Goal: Task Accomplishment & Management: Manage account settings

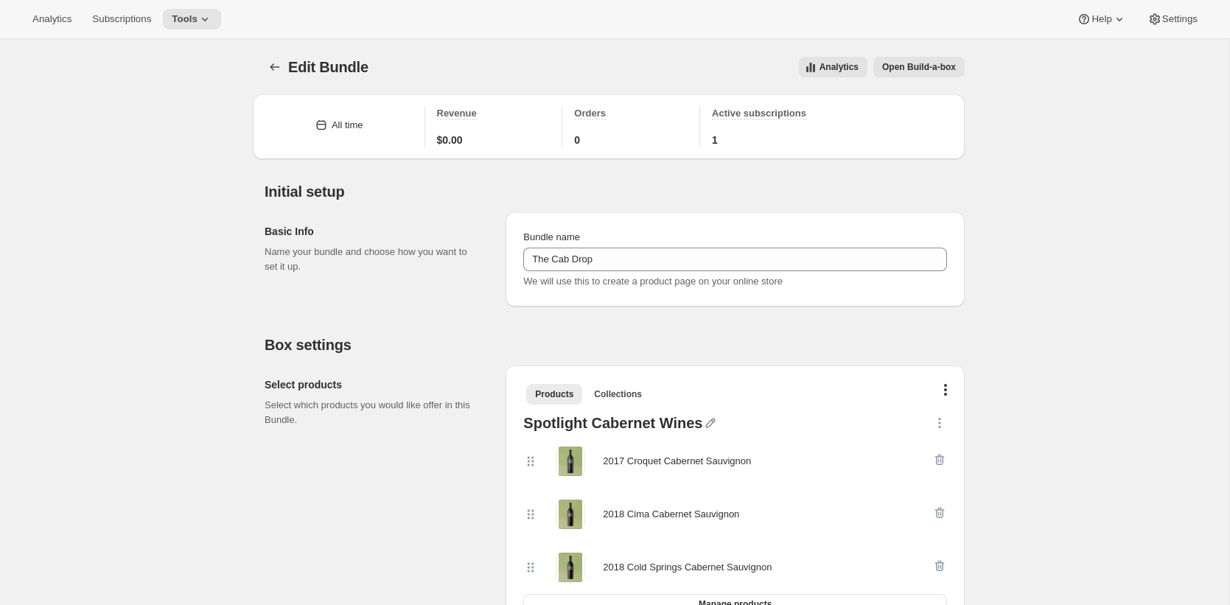
scroll to position [151, 0]
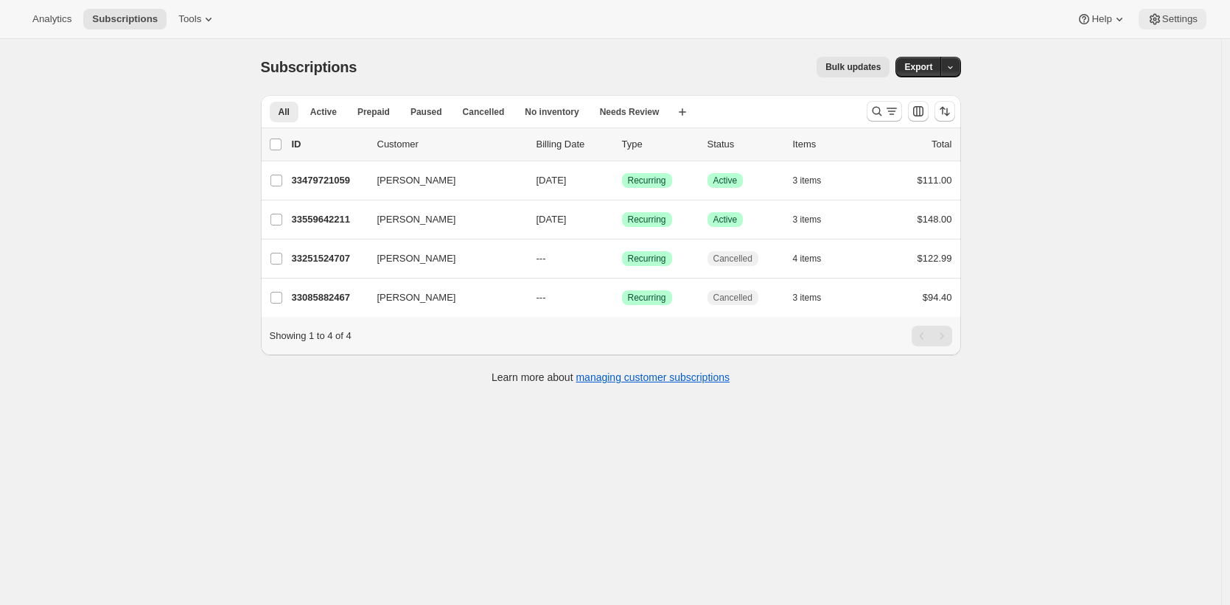
click at [1192, 22] on span "Settings" at bounding box center [1179, 19] width 35 height 12
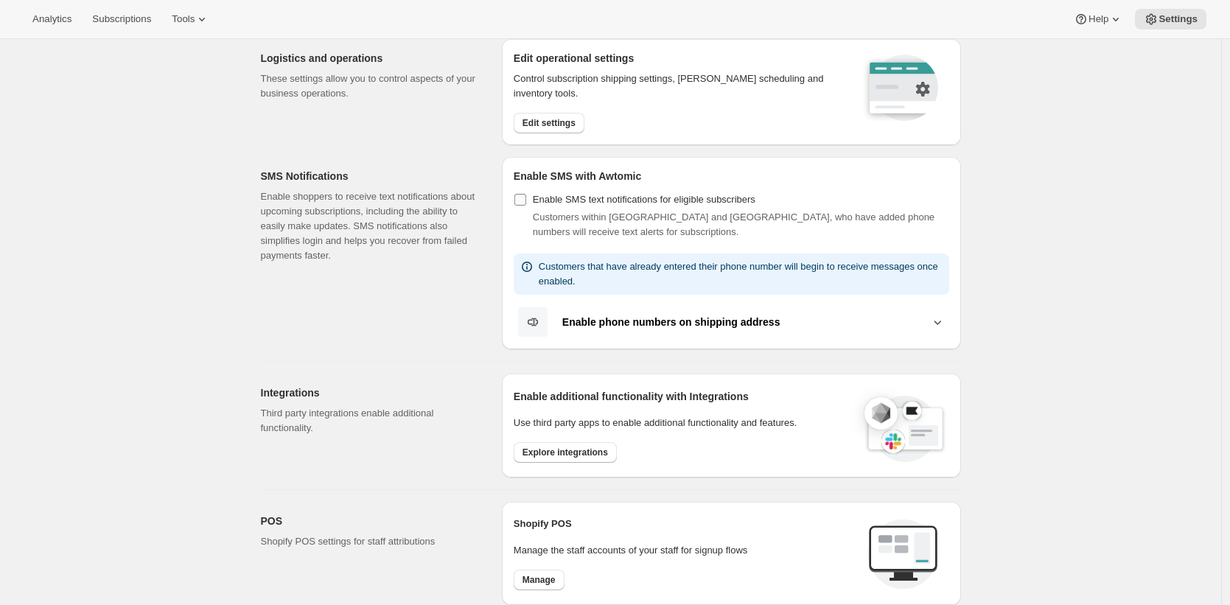
scroll to position [167, 0]
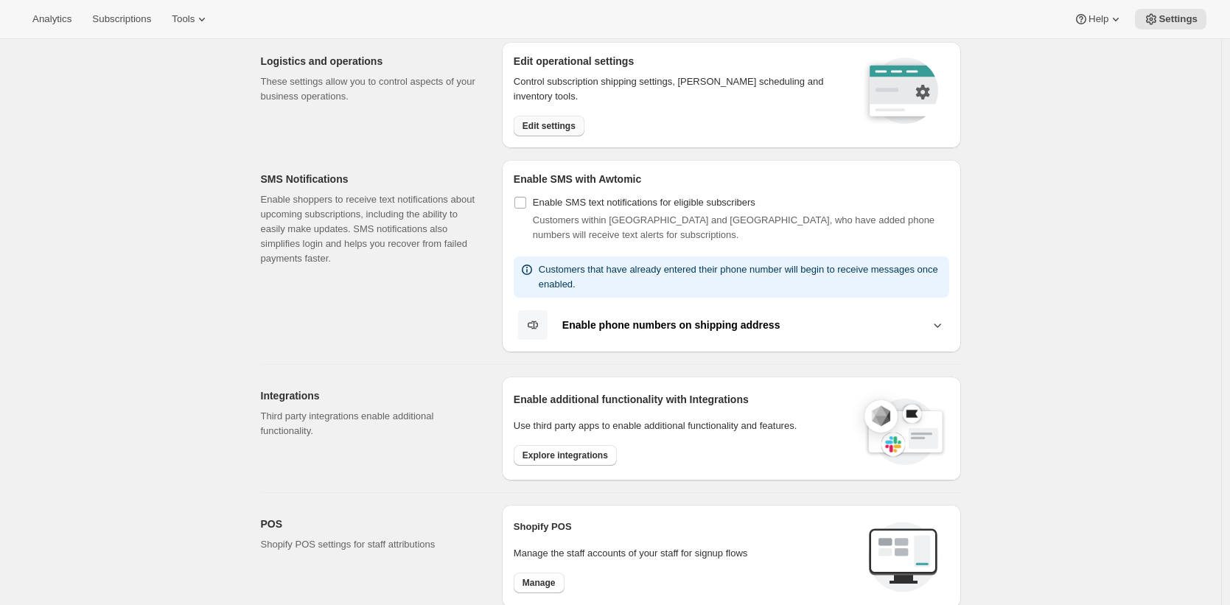
click at [557, 119] on button "Edit settings" at bounding box center [549, 126] width 71 height 21
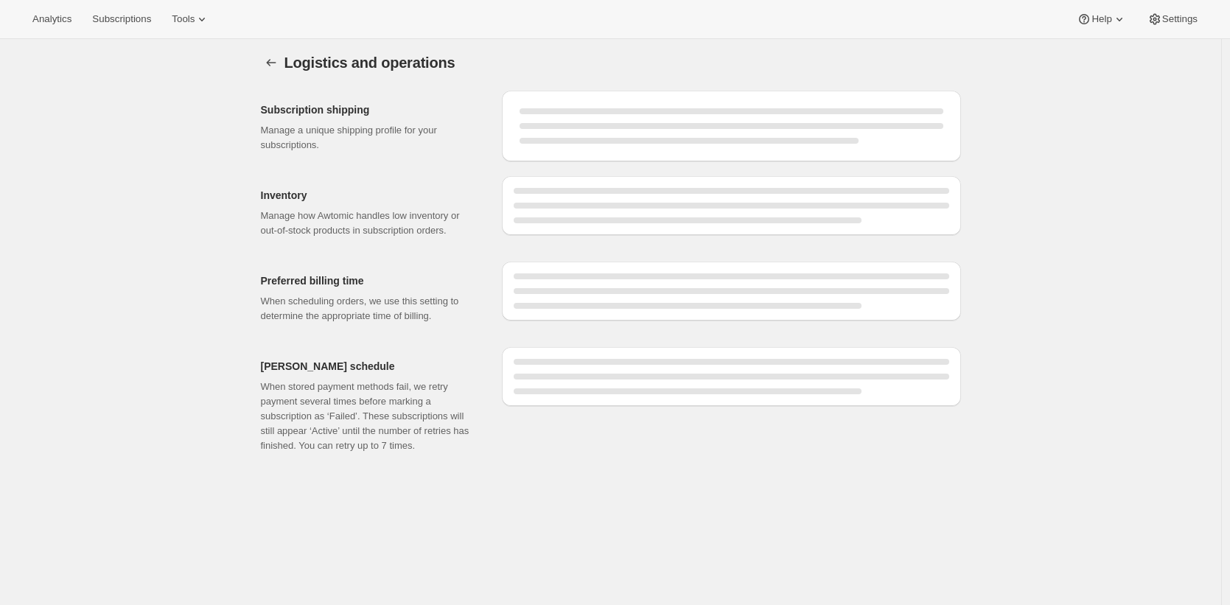
select select "DAY"
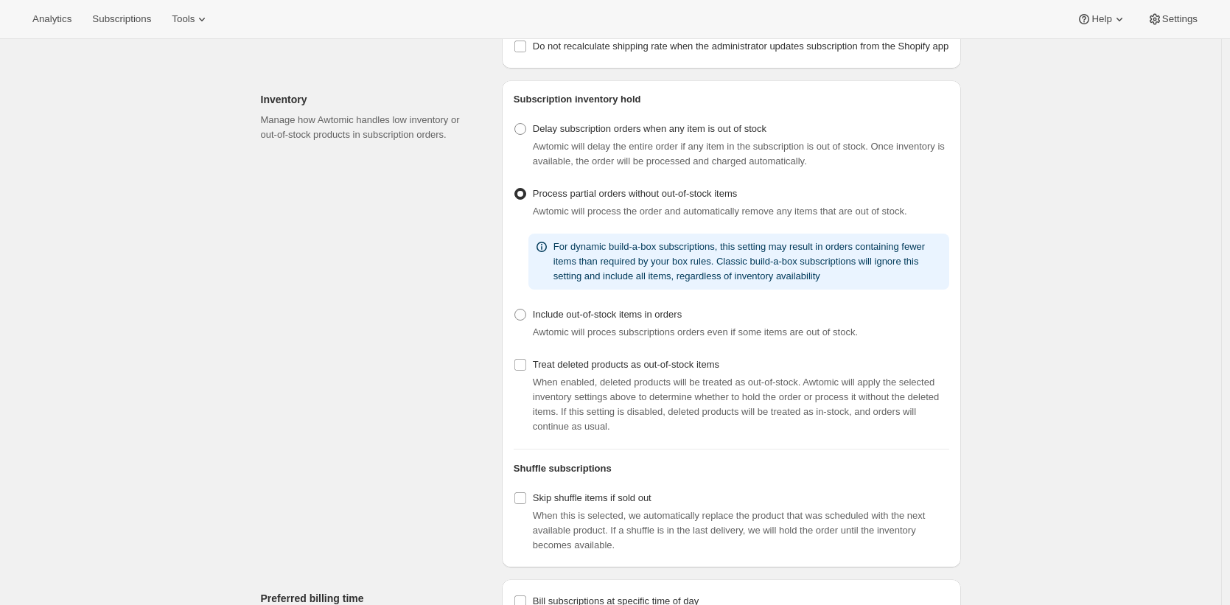
scroll to position [492, 0]
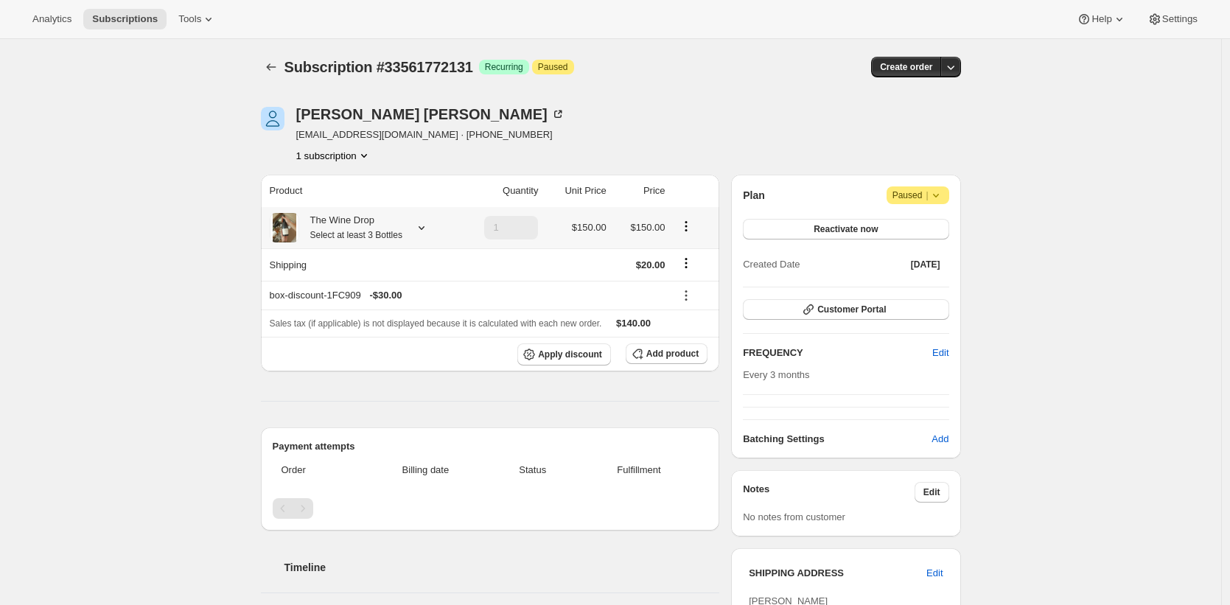
click at [361, 223] on div "The Wine Drop Select at least 3 Bottles" at bounding box center [350, 227] width 103 height 29
click at [215, 225] on div "Subscription #33561772131. This page is ready Subscription #33561772131 Success…" at bounding box center [610, 450] width 1221 height 822
click at [167, 357] on div "Subscription #33561772131. This page is ready Subscription #33561772131 Success…" at bounding box center [610, 450] width 1221 height 822
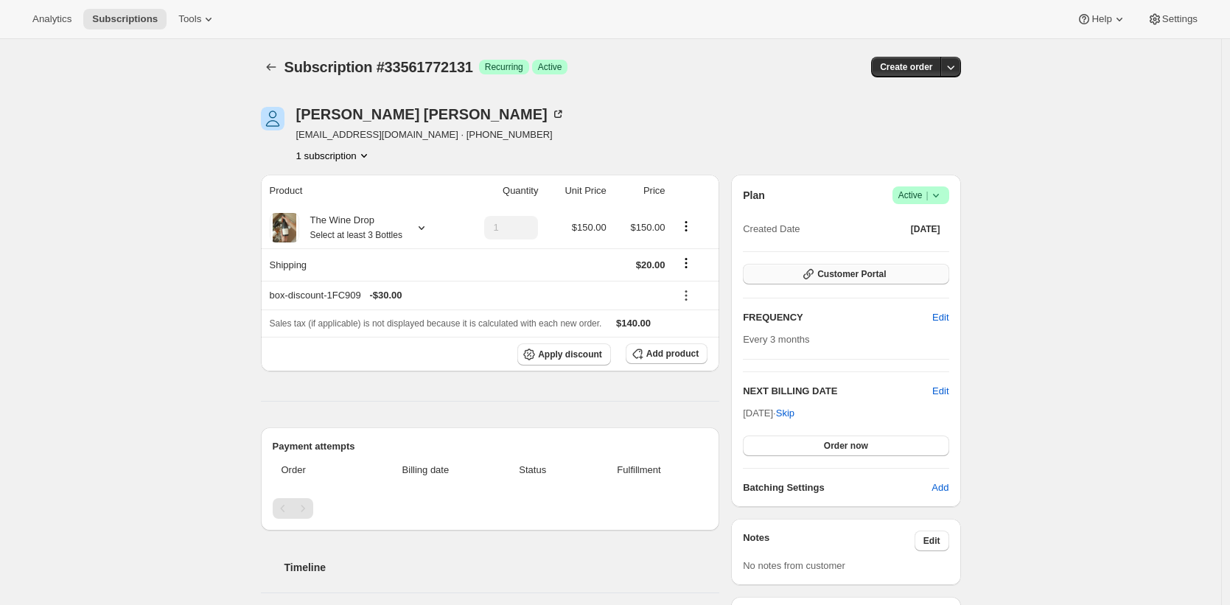
click at [903, 266] on button "Customer Portal" at bounding box center [846, 274] width 206 height 21
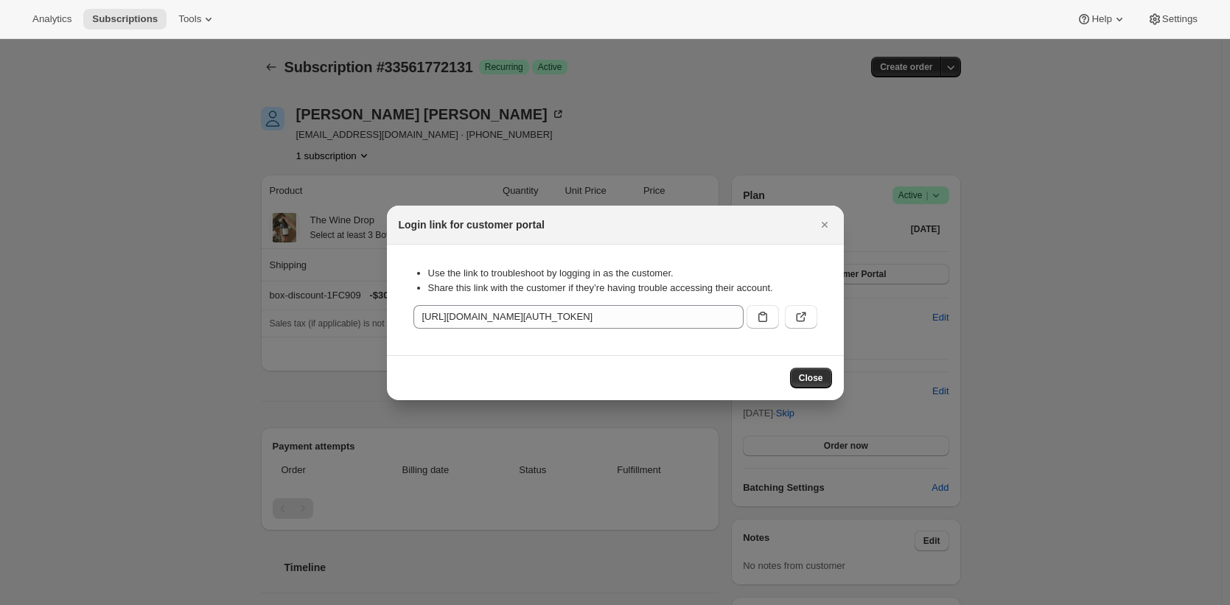
click at [816, 318] on button ":r1k:" at bounding box center [801, 317] width 32 height 24
click at [187, 17] on span "Tools" at bounding box center [189, 19] width 23 height 12
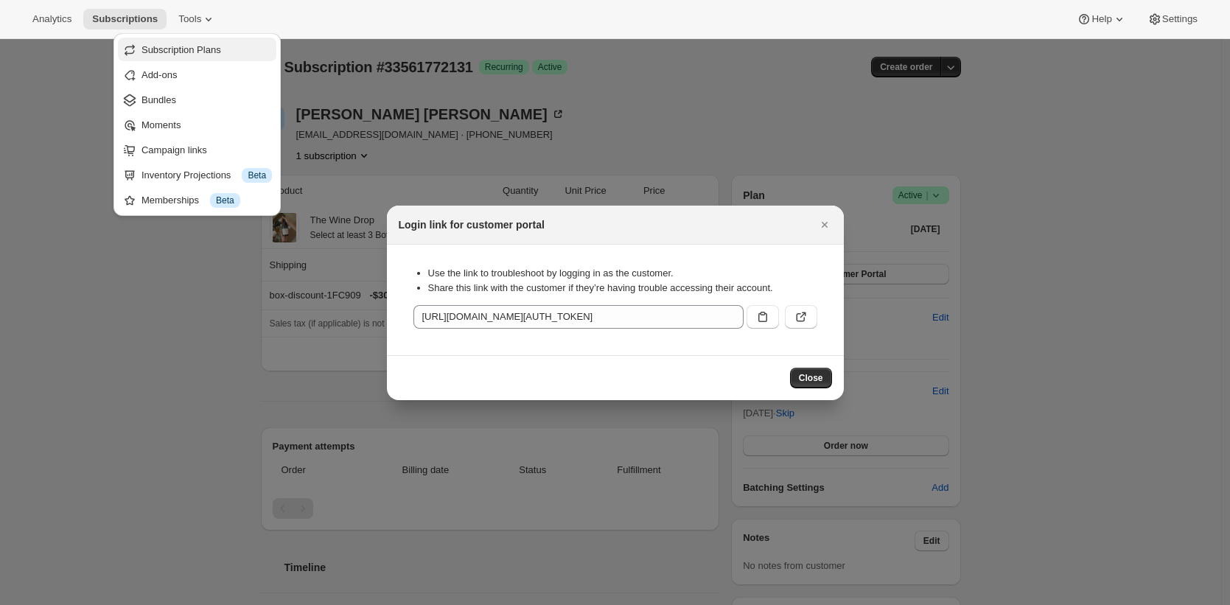
click at [200, 47] on span "Subscription Plans" at bounding box center [181, 49] width 80 height 11
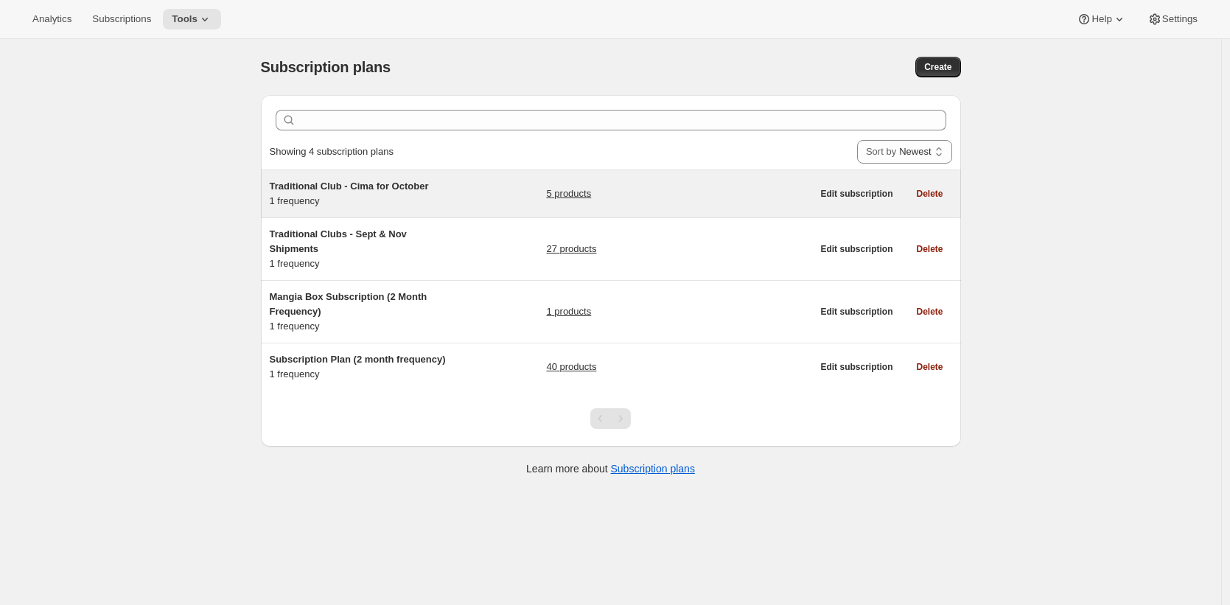
click at [446, 195] on div "Traditional Club - Cima for October 1 frequency" at bounding box center [362, 193] width 184 height 29
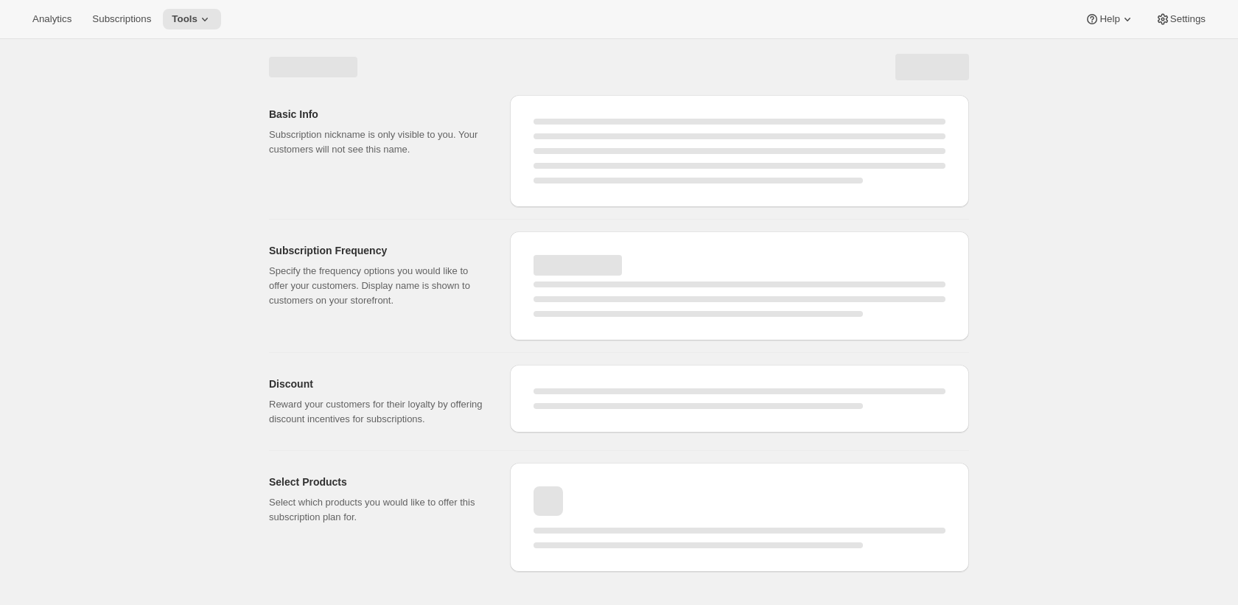
select select "WEEK"
select select "MONTH"
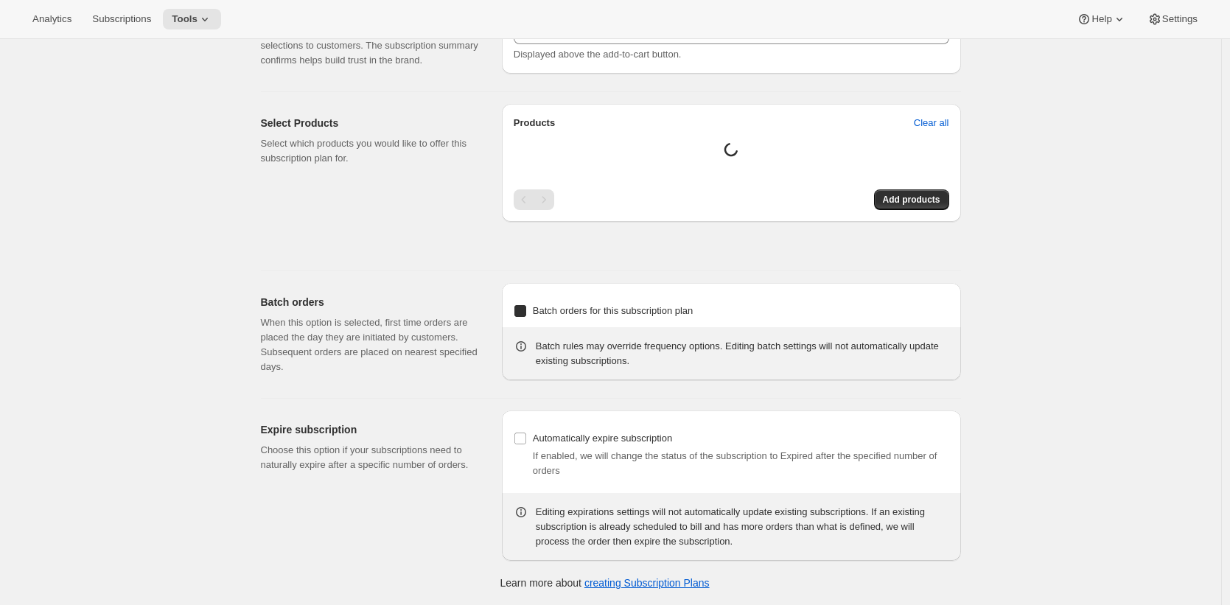
type input "Traditional Club - Cima for October"
type input "Join the Cima Club"
type input "3"
select select "MONTH"
type input "3 months"
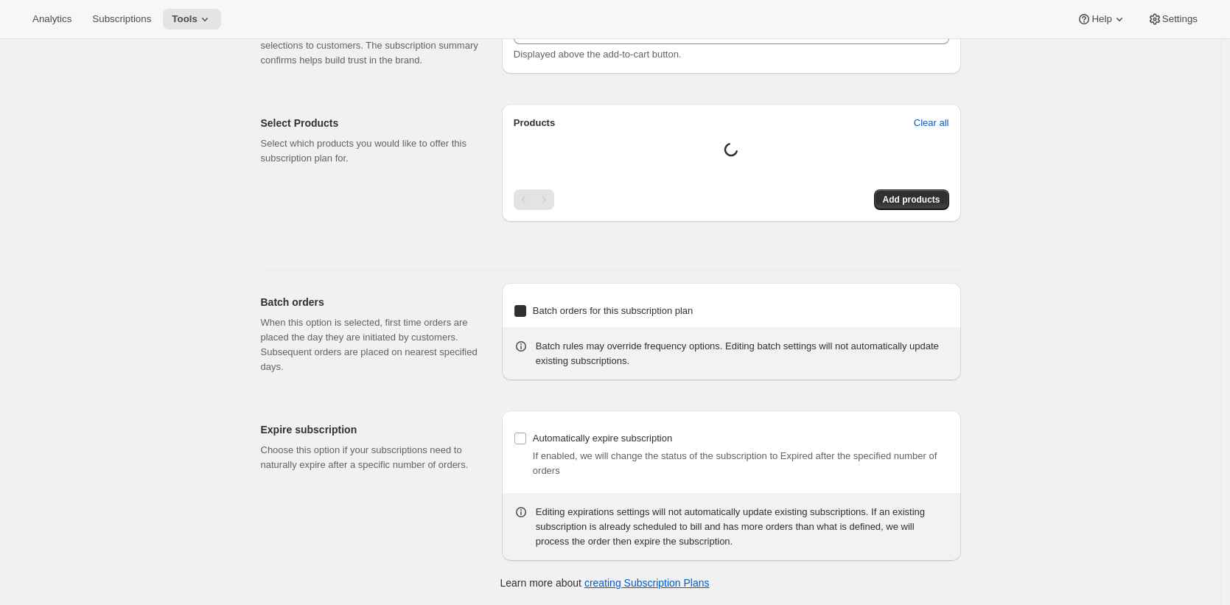
checkbox input "true"
select select "YEARDAY"
select select "10"
select select "15"
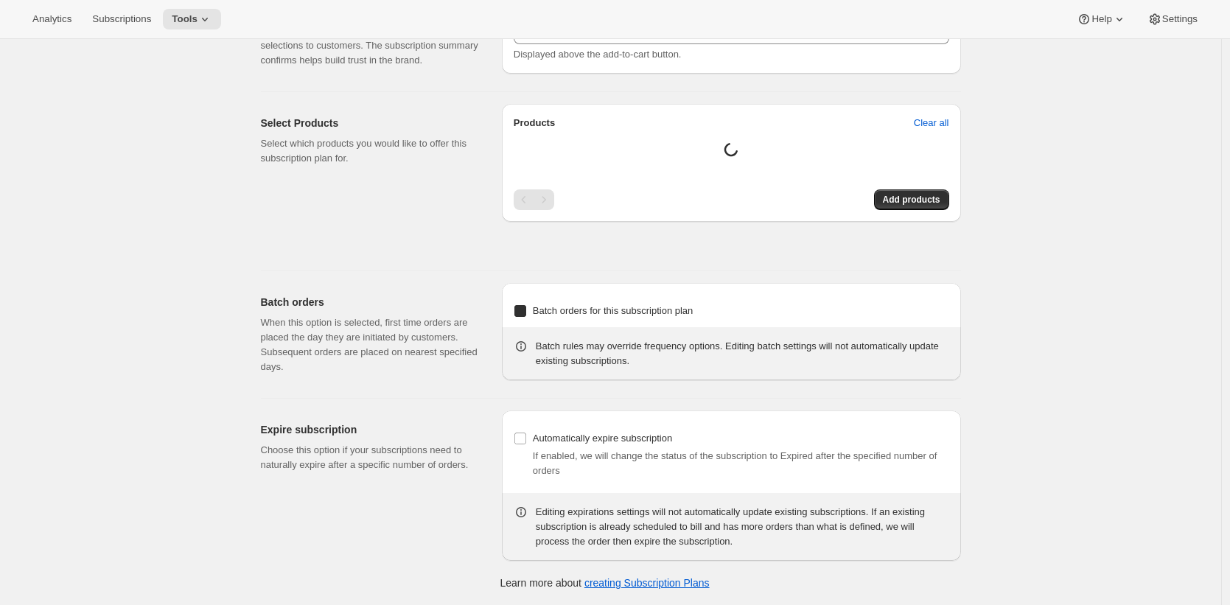
select select "2"
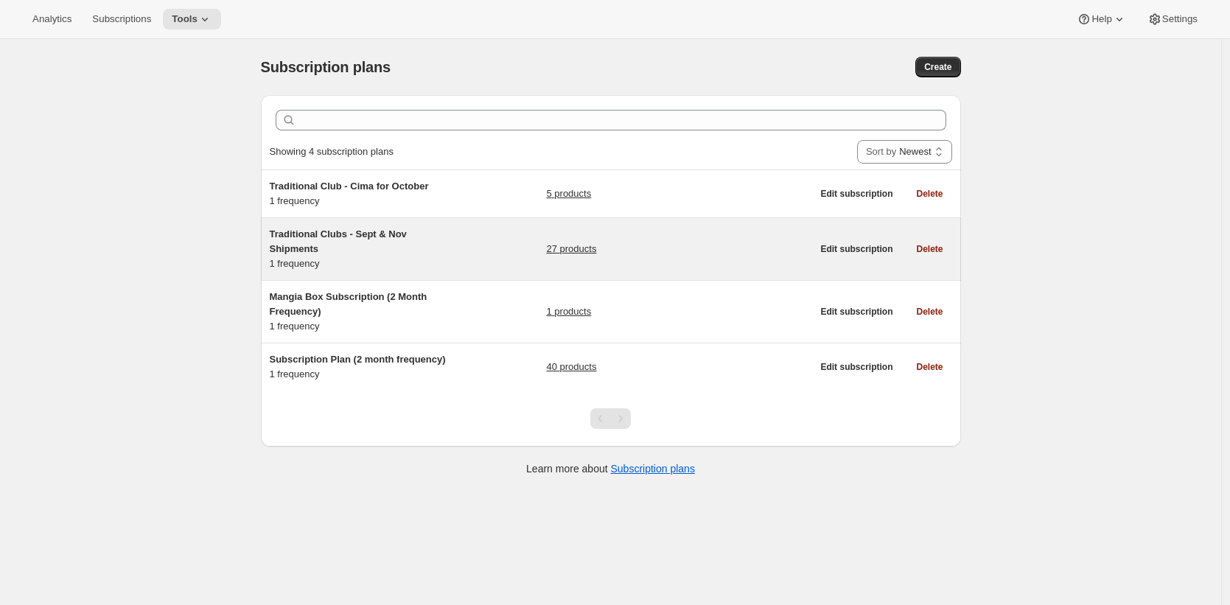
click at [438, 252] on h5 "Traditional Clubs - Sept & Nov Shipments" at bounding box center [362, 241] width 184 height 29
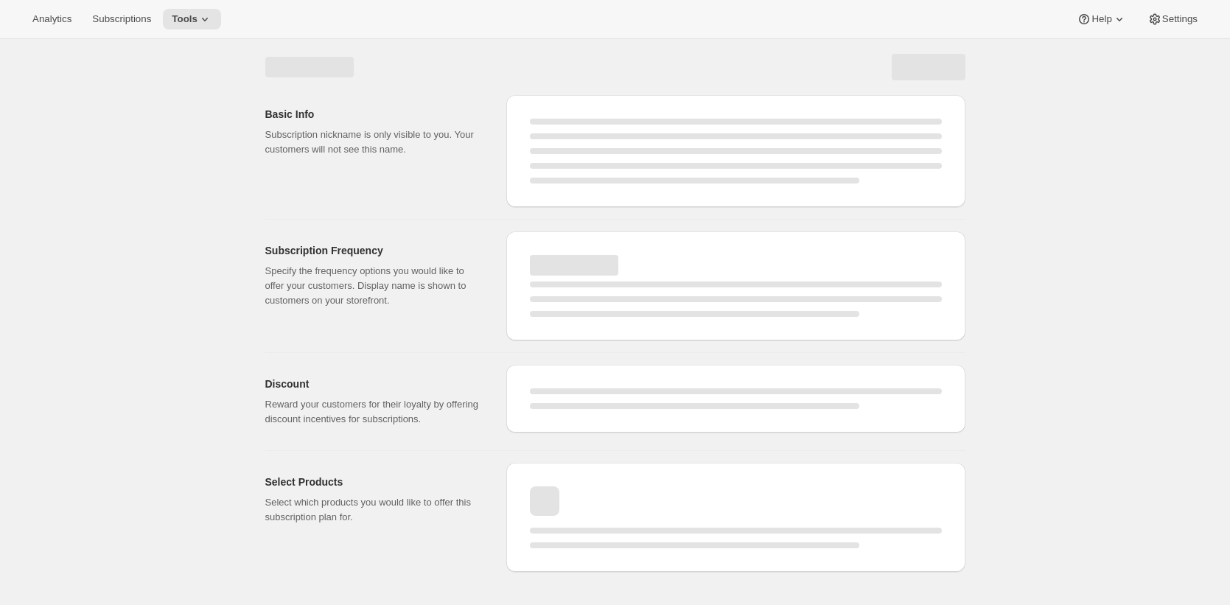
select select "WEEK"
select select "MONTH"
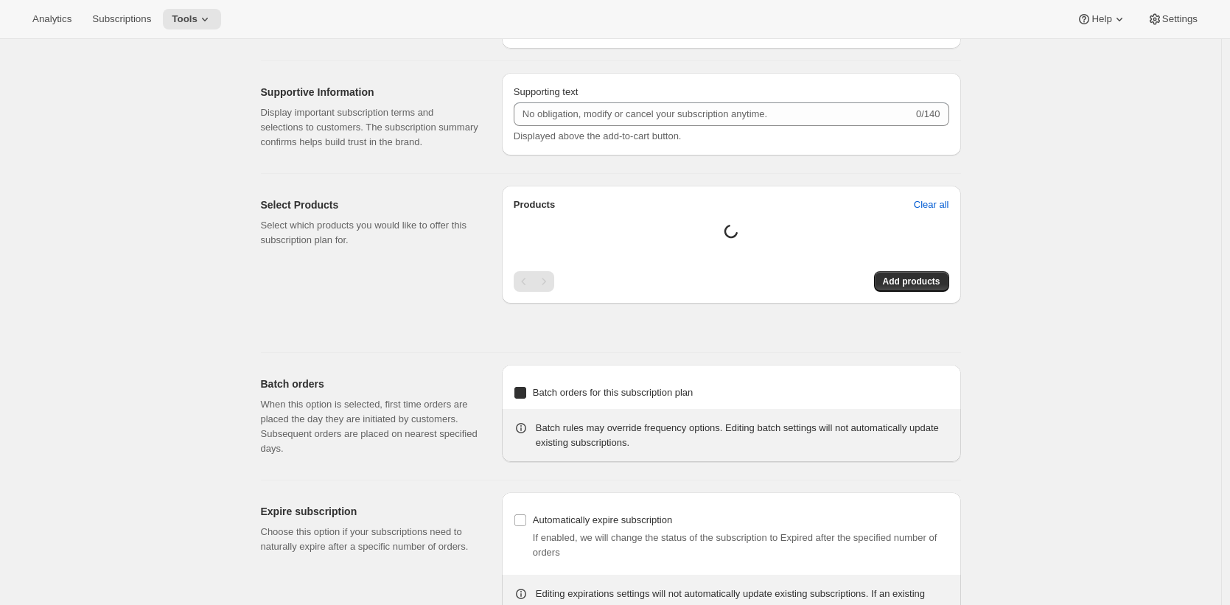
type input "Traditional Clubs - Sept & Nov Shipments"
type input "Join the club"
type input "Delivers quarterly"
type input "3"
select select "MONTH"
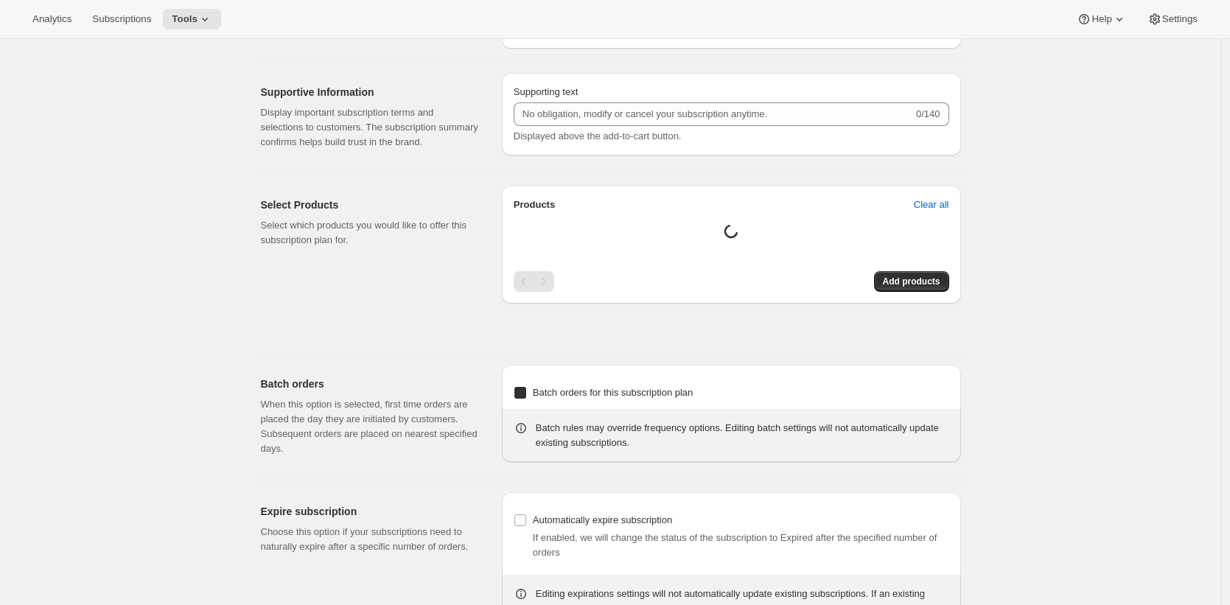
type input "(Sept, Nov)"
checkbox input "true"
select select "YEARDAY"
select select "9"
select select "10"
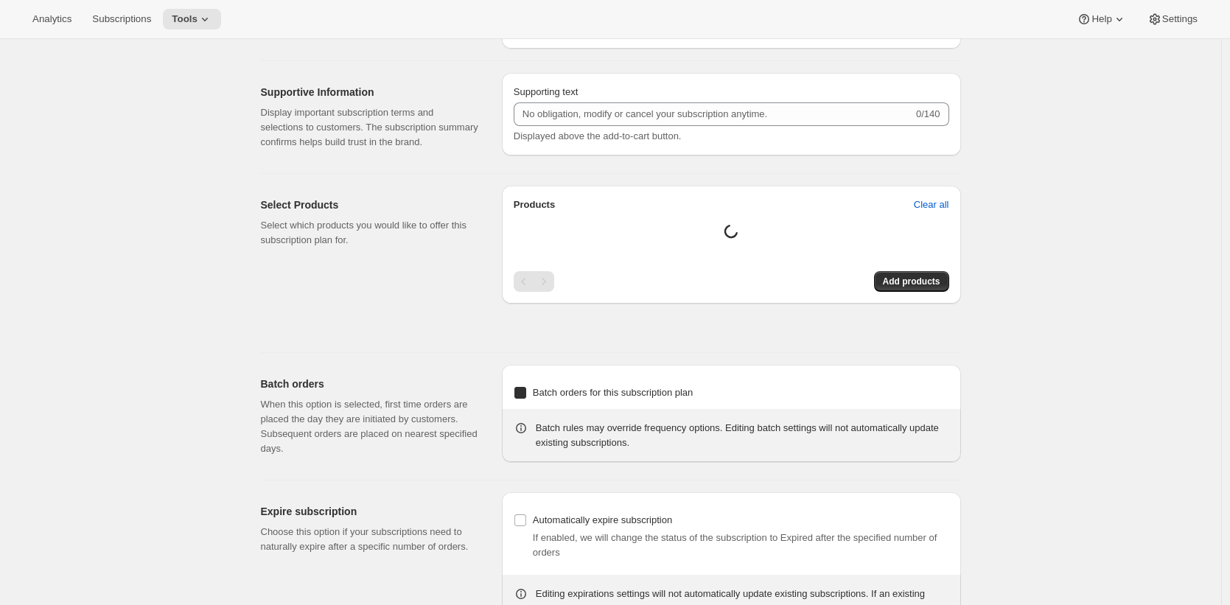
select select "11"
select select "5"
select select "2"
select select "4"
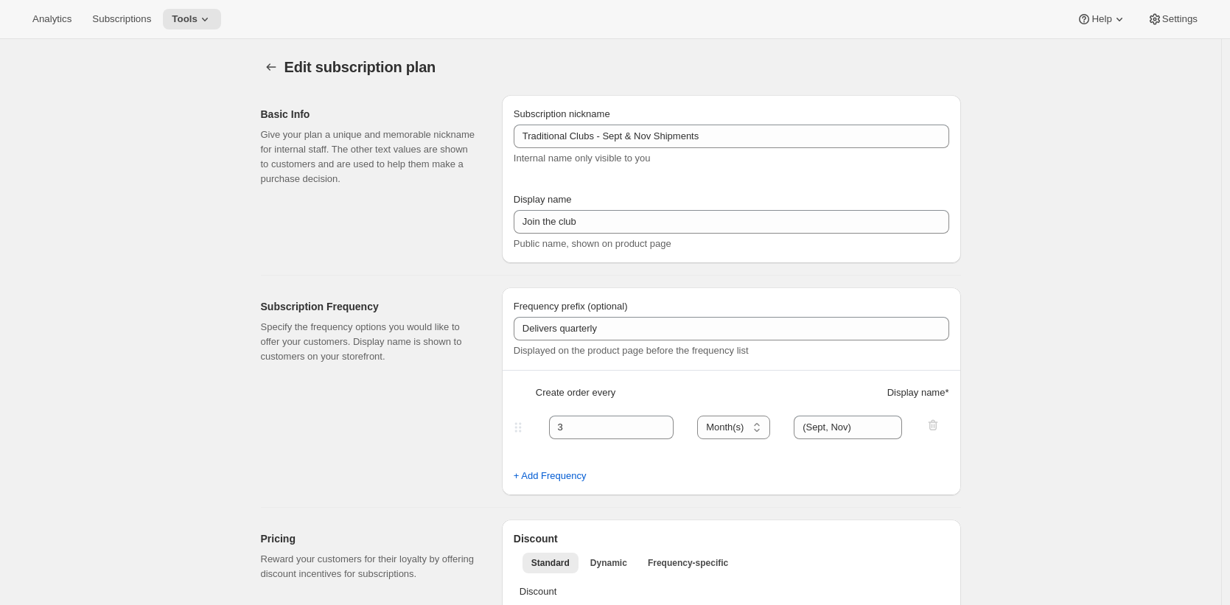
click at [273, 212] on div "Basic Info Give your plan a unique and memorable nickname for internal staff. T…" at bounding box center [375, 179] width 229 height 168
click at [354, 150] on p "Give your plan a unique and memorable nickname for internal staff. The other te…" at bounding box center [369, 156] width 217 height 59
click at [128, 21] on span "Subscriptions" at bounding box center [121, 19] width 59 height 12
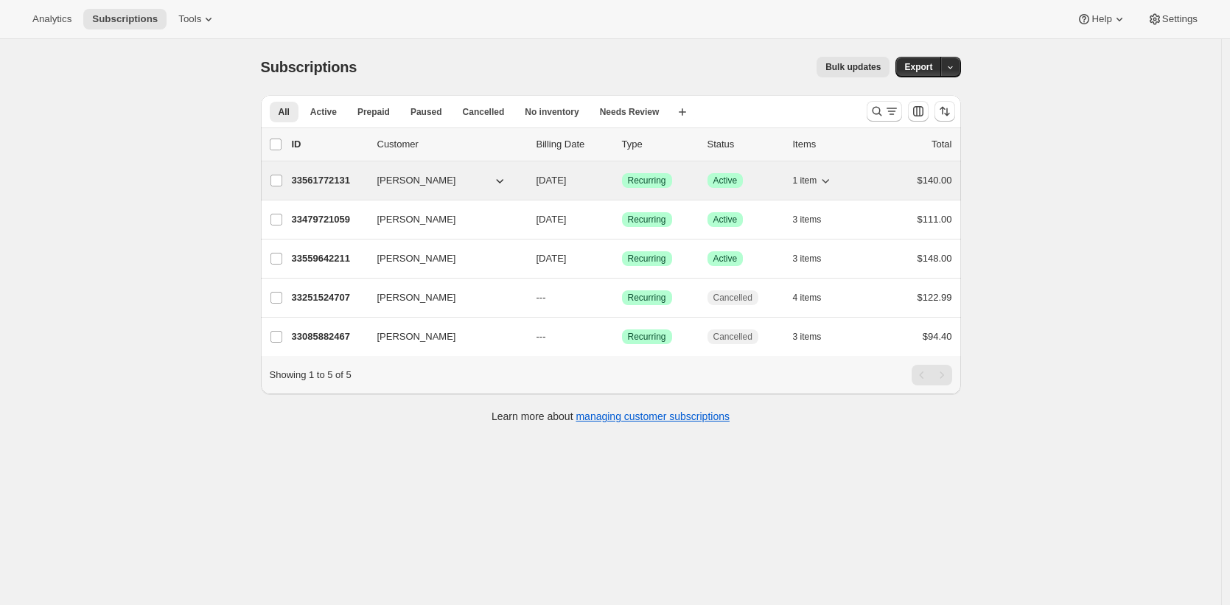
click at [313, 178] on p "33561772131" at bounding box center [329, 180] width 74 height 15
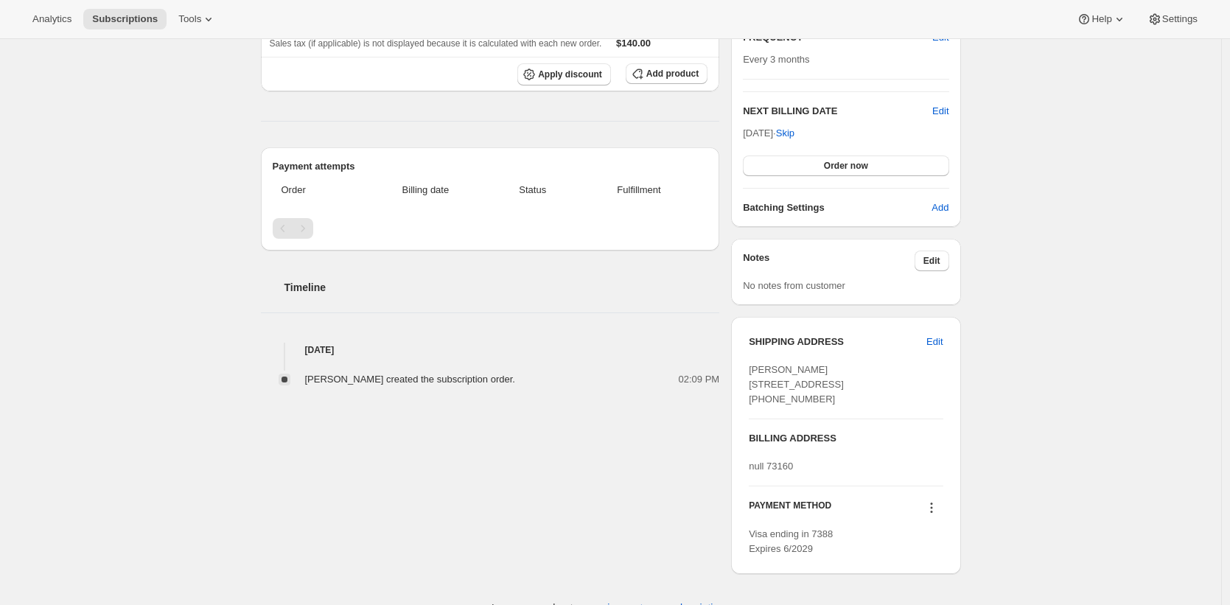
scroll to position [250, 0]
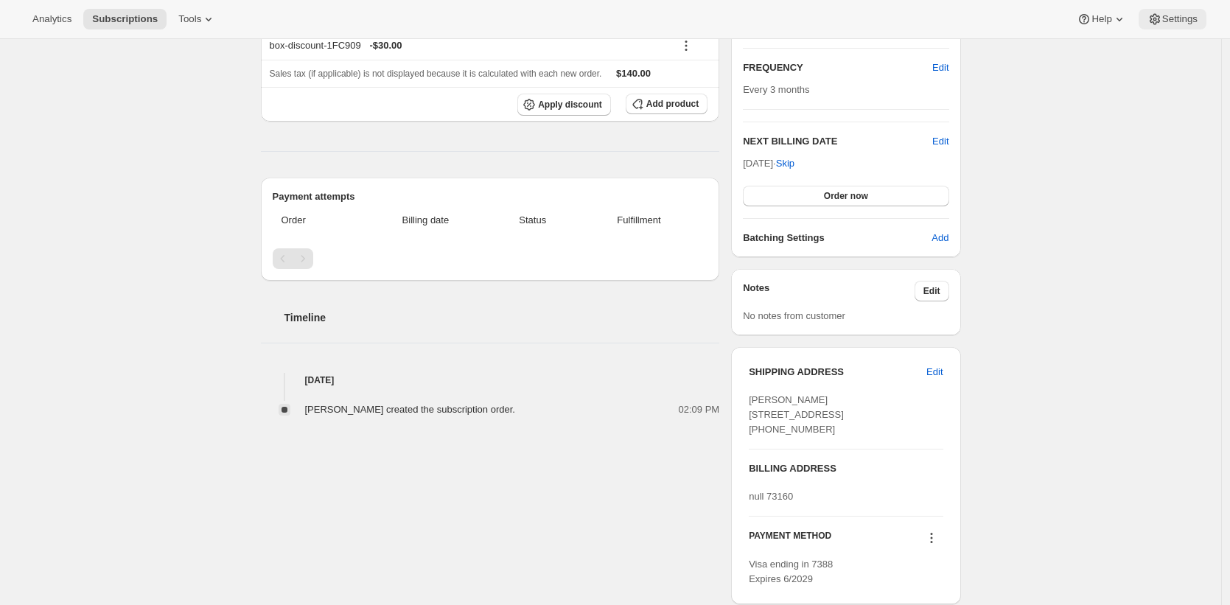
click at [1172, 16] on span "Settings" at bounding box center [1179, 19] width 35 height 12
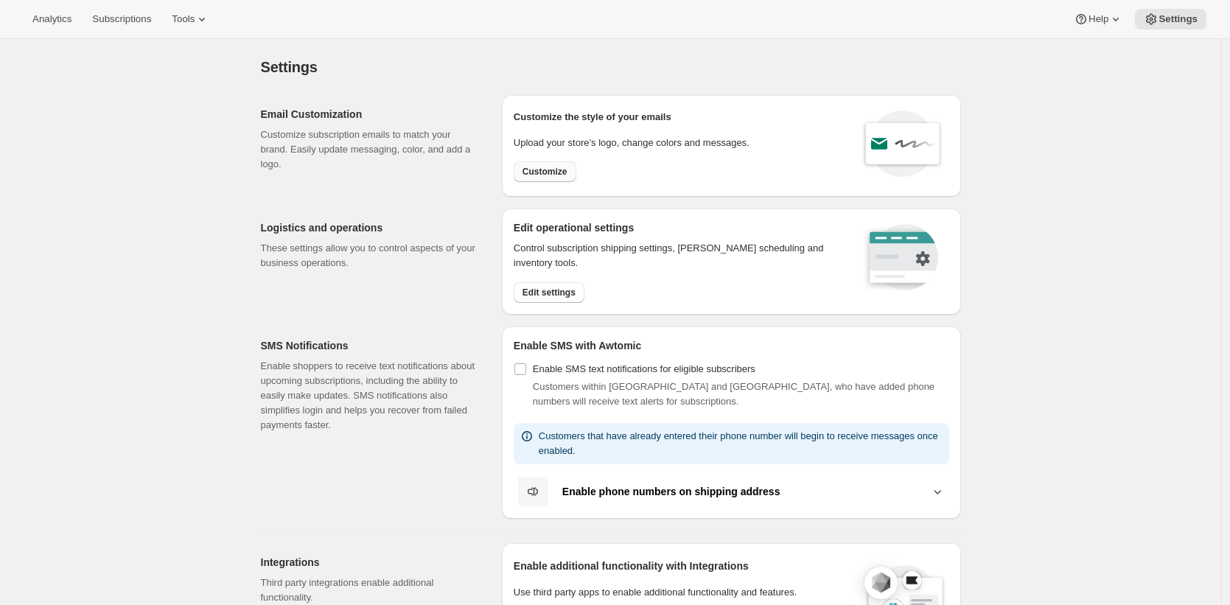
click at [561, 178] on button "Customize" at bounding box center [545, 171] width 63 height 21
select select "subscriptionMessage"
select select "5"
select select "15"
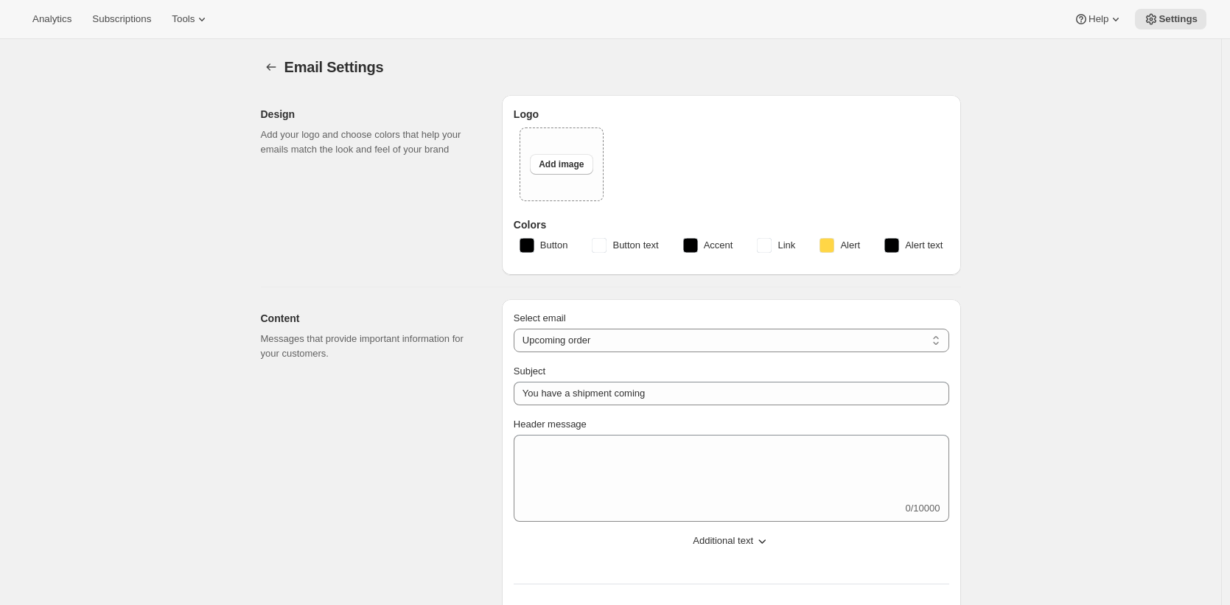
select select "7"
select select "10"
type input "Clif Family Winery"
checkbox input "false"
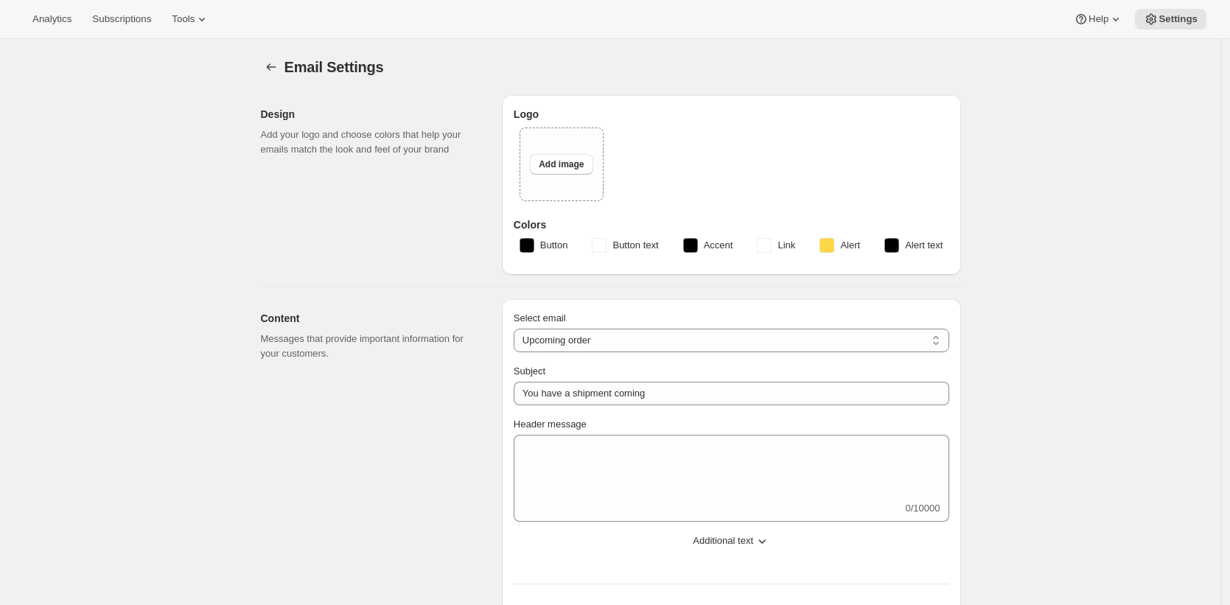
checkbox input "false"
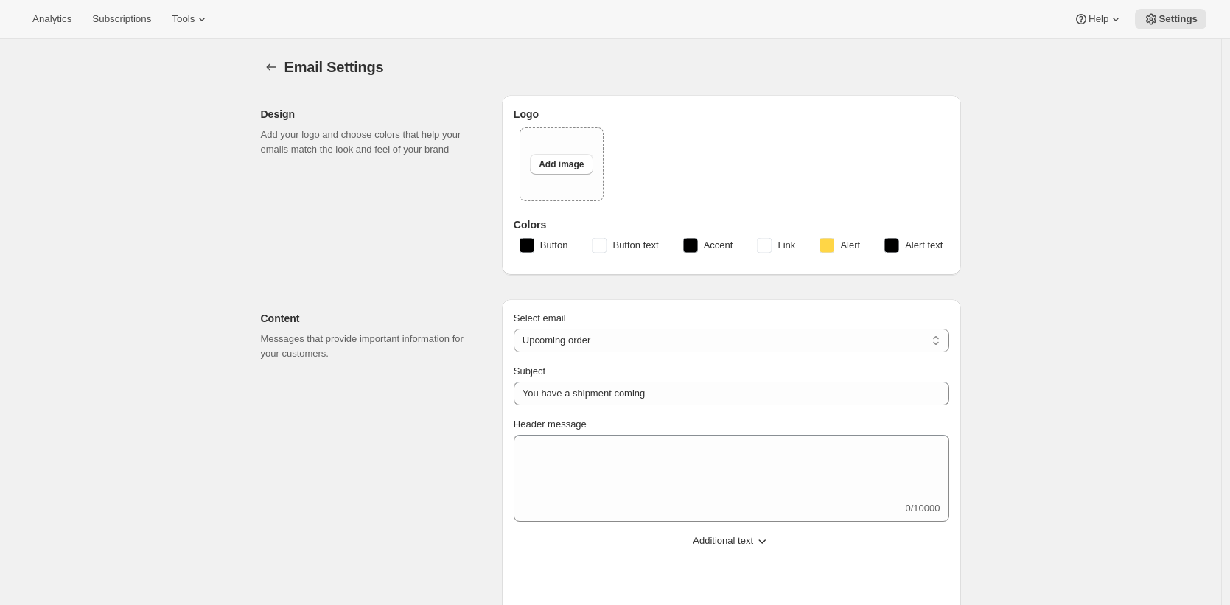
checkbox input "false"
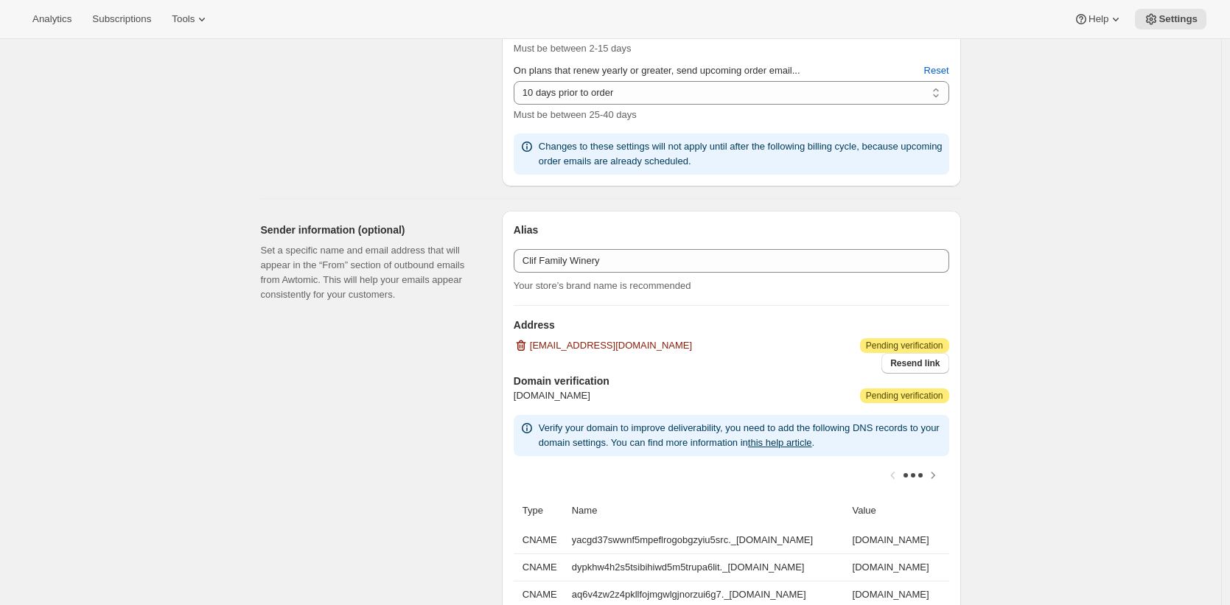
scroll to position [757, 0]
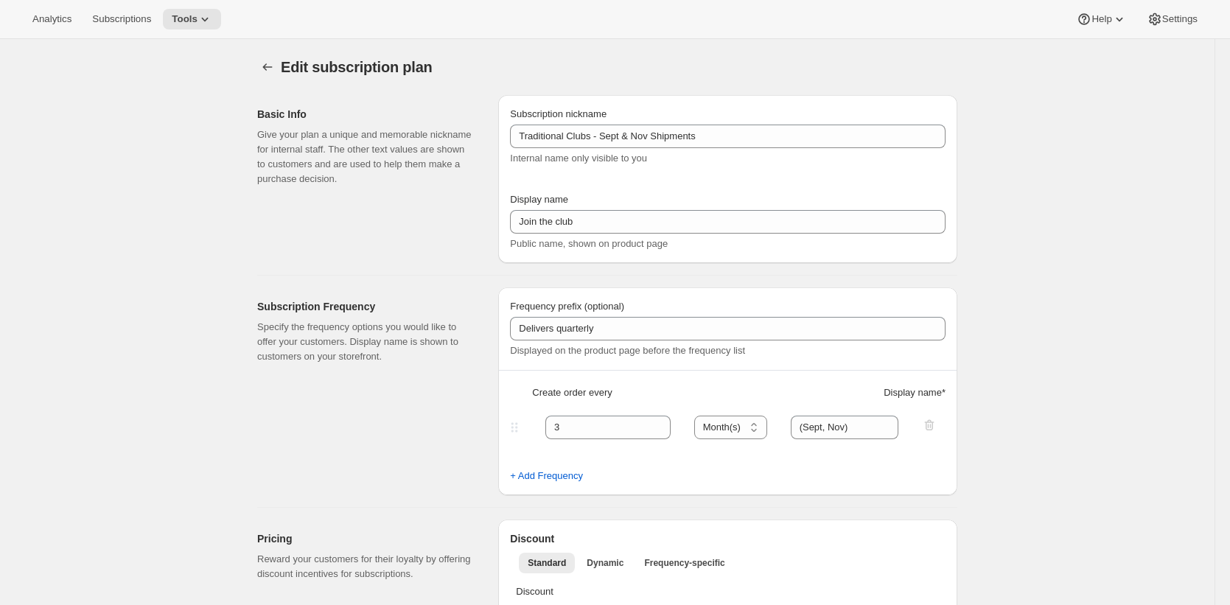
select select "MONTH"
select select "YEARDAY"
select select "9"
select select "10"
select select "11"
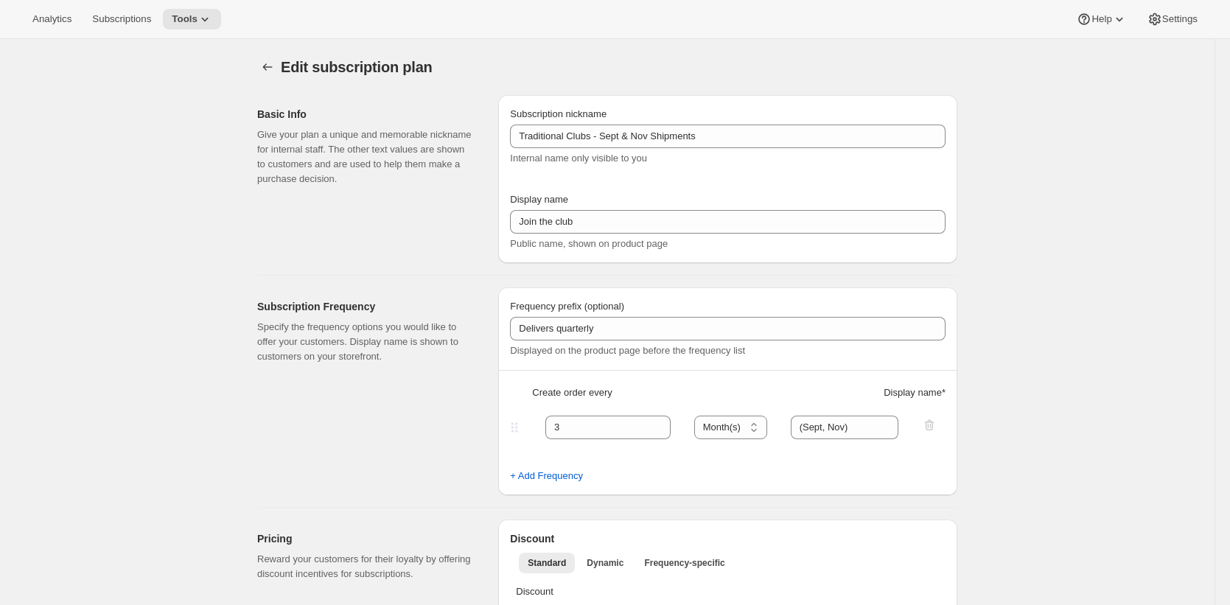
select select "5"
select select "2"
select select "4"
click at [319, 217] on div "Basic Info Give your plan a unique and memorable nickname for internal staff. T…" at bounding box center [371, 179] width 229 height 168
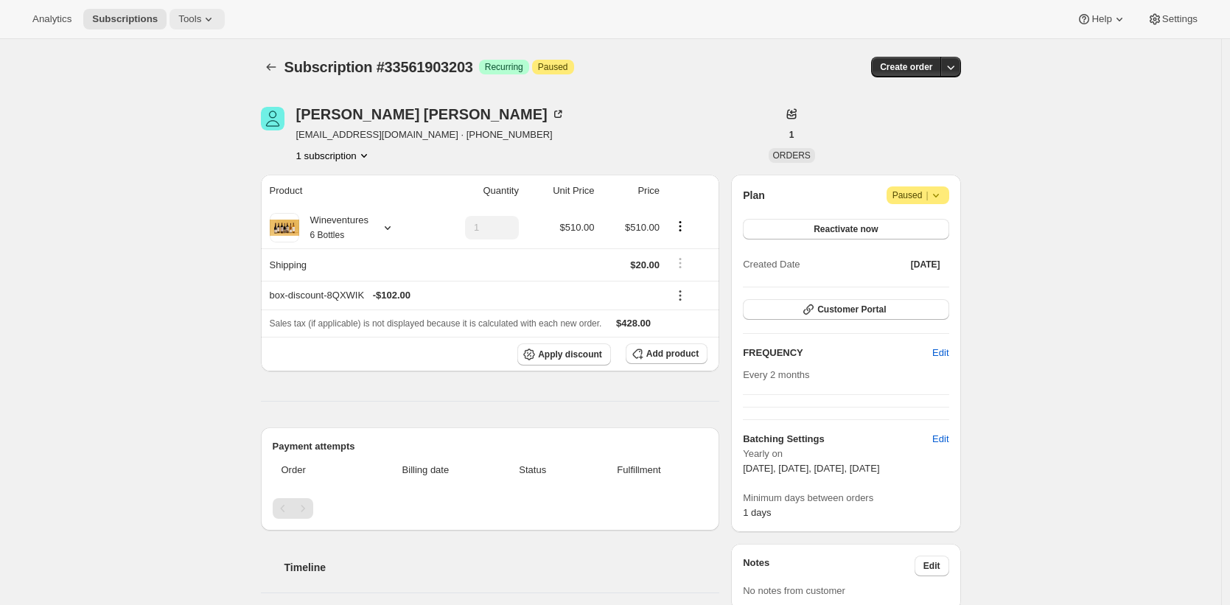
click at [205, 22] on icon at bounding box center [208, 19] width 15 height 15
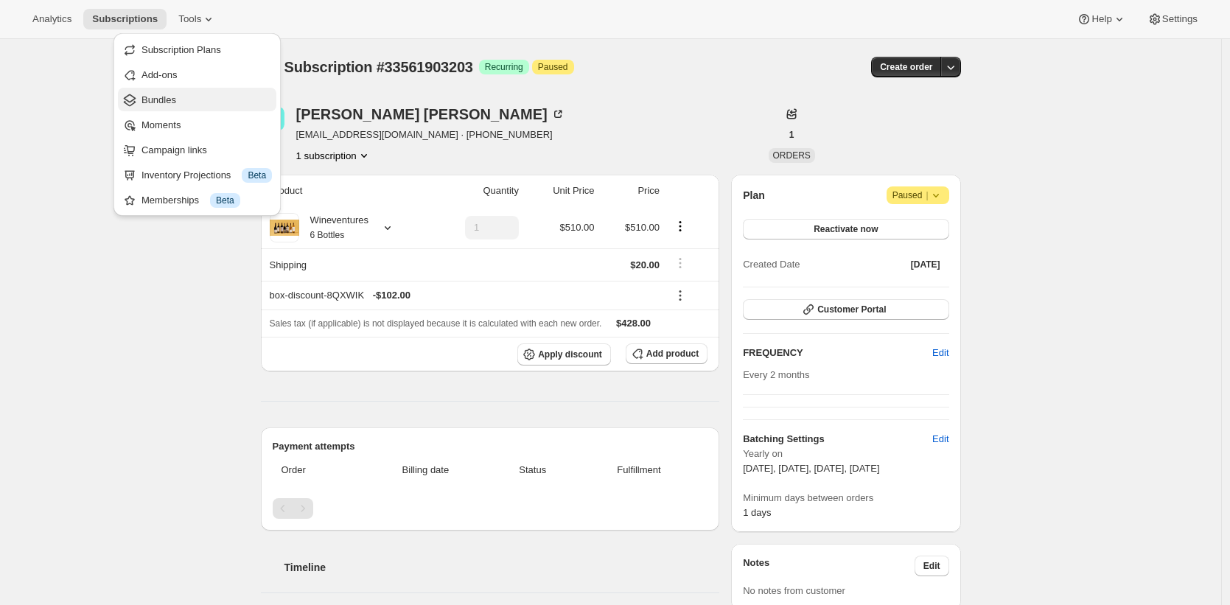
click at [202, 99] on span "Bundles" at bounding box center [206, 100] width 130 height 15
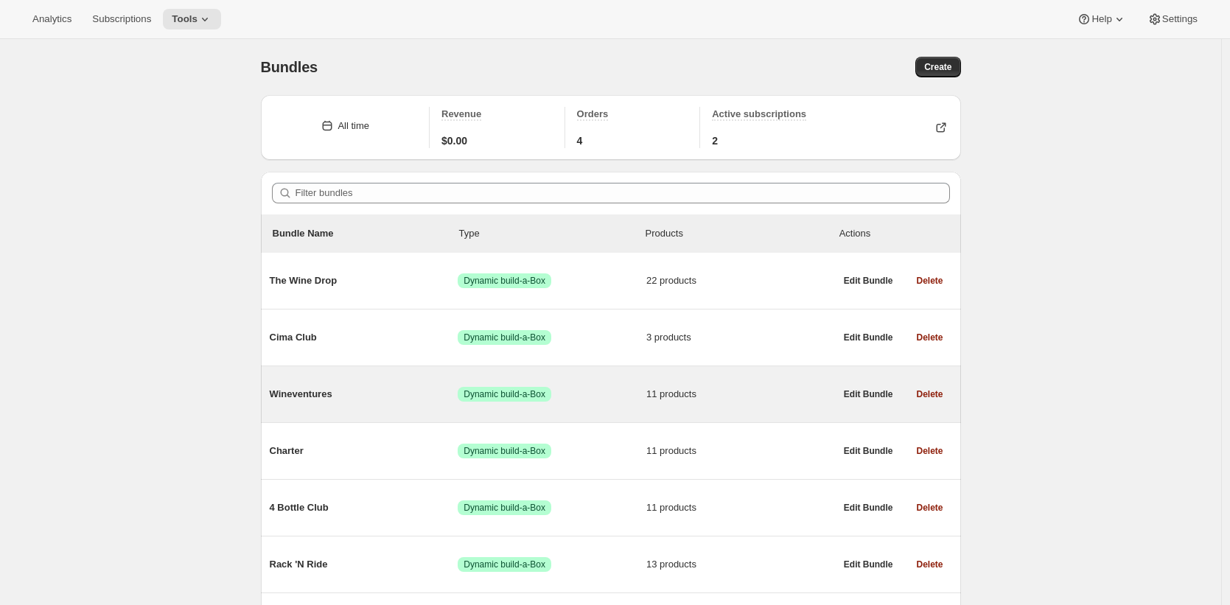
click at [380, 388] on span "Wineventures" at bounding box center [364, 394] width 189 height 15
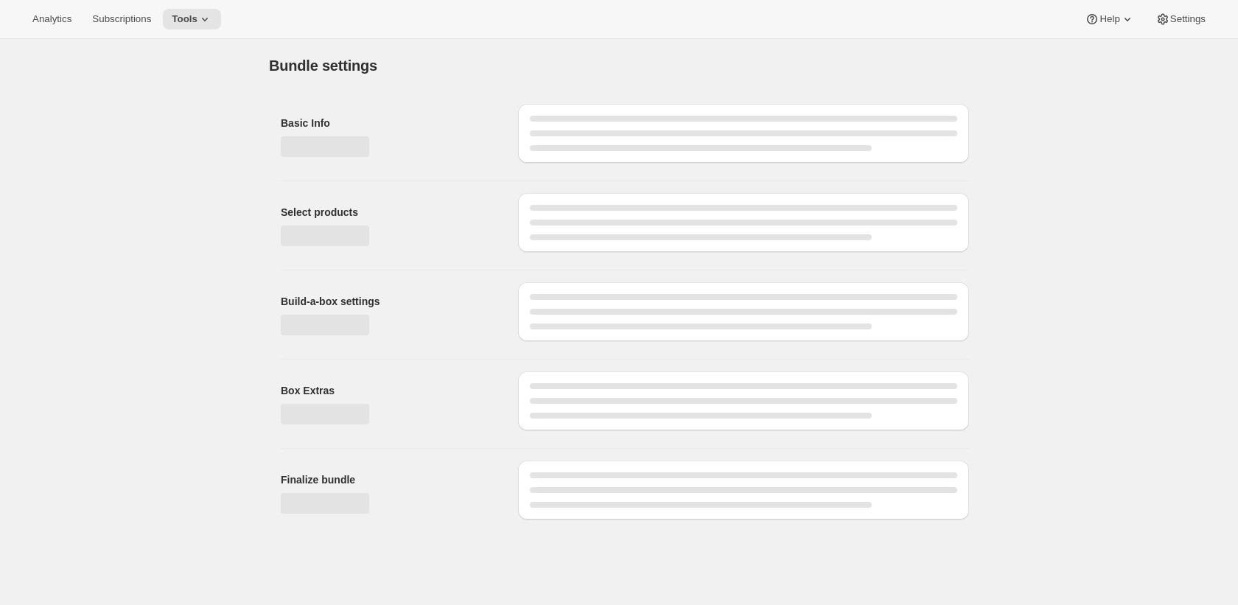
type input "Wineventures"
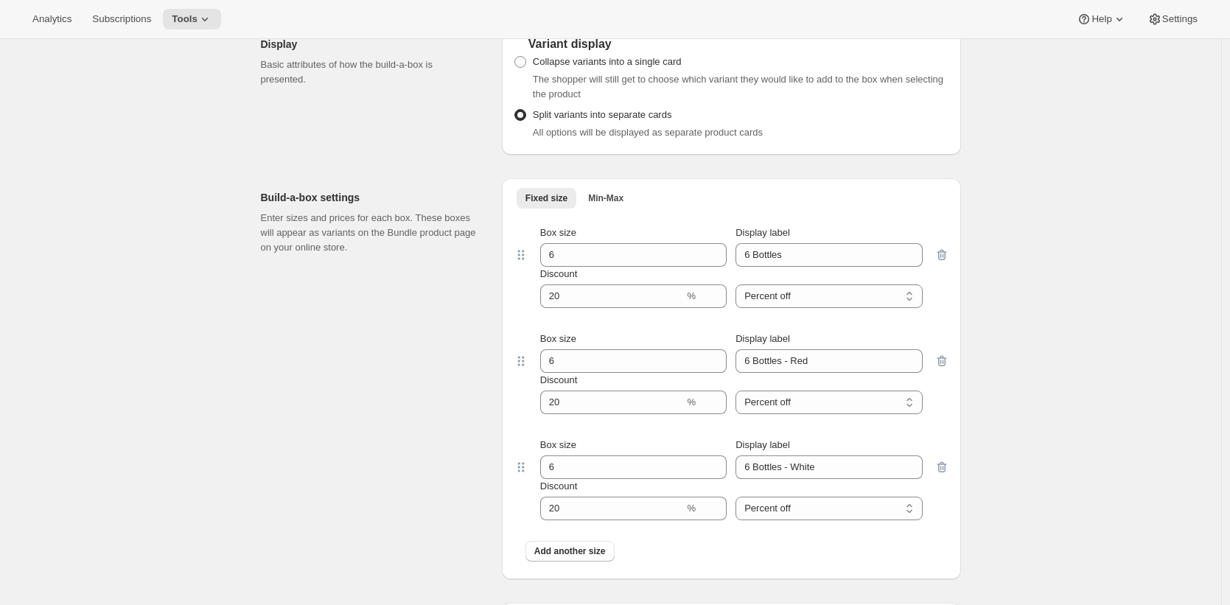
scroll to position [1841, 0]
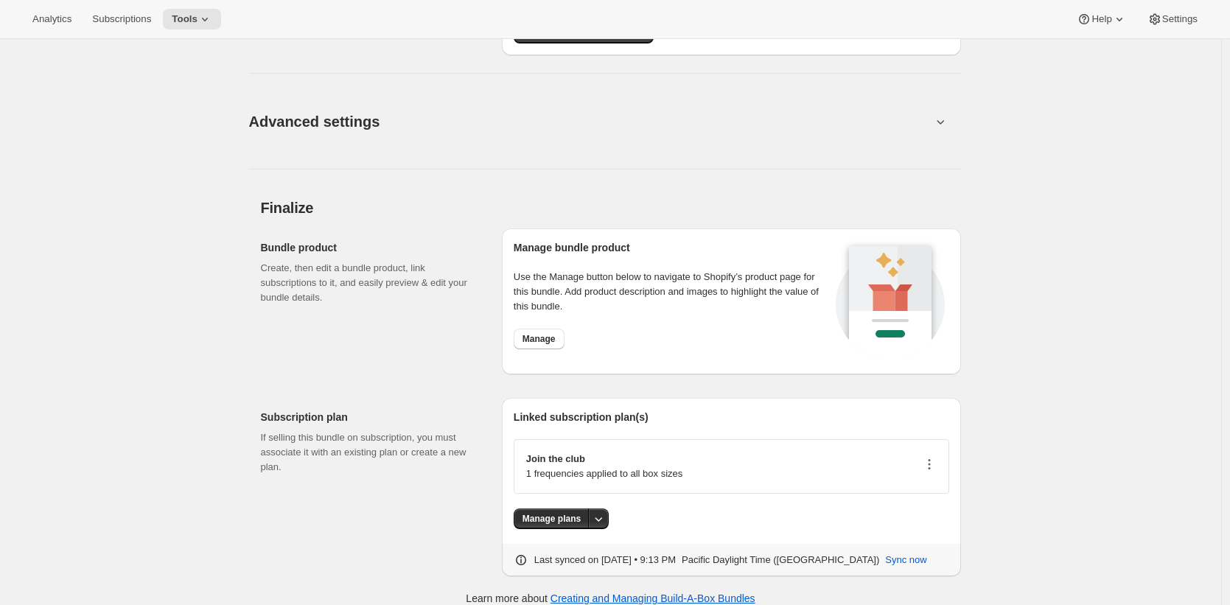
click at [930, 463] on icon "button" at bounding box center [929, 464] width 2 height 2
click at [932, 515] on span "Edit plan details" at bounding box center [910, 513] width 68 height 11
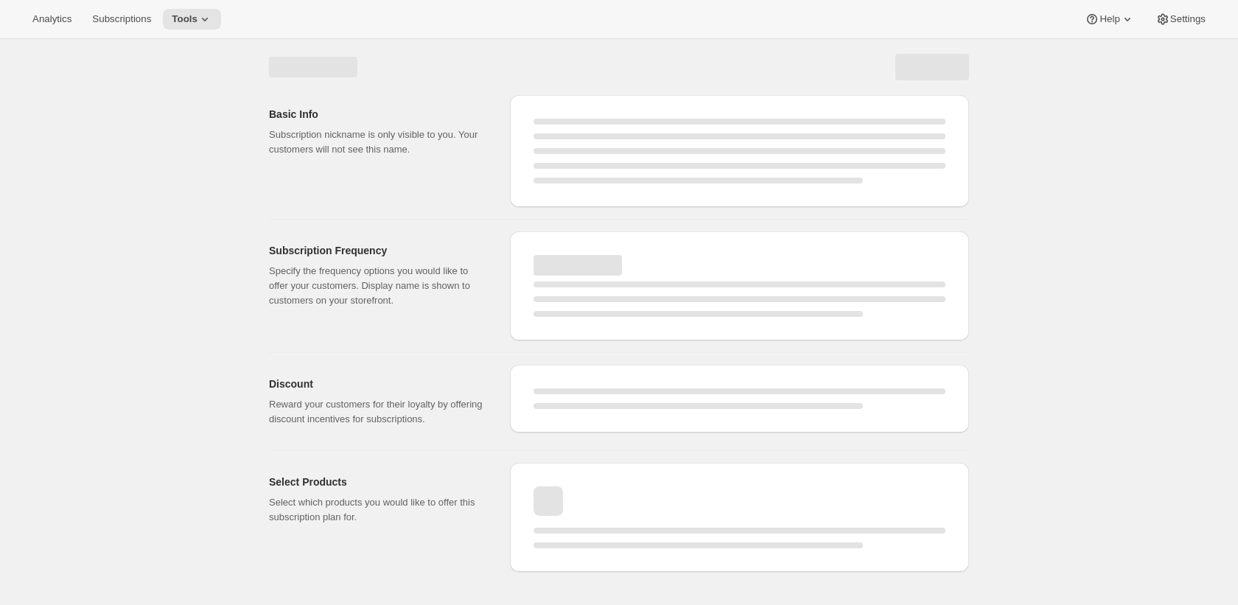
select select "WEEK"
select select "MONTH"
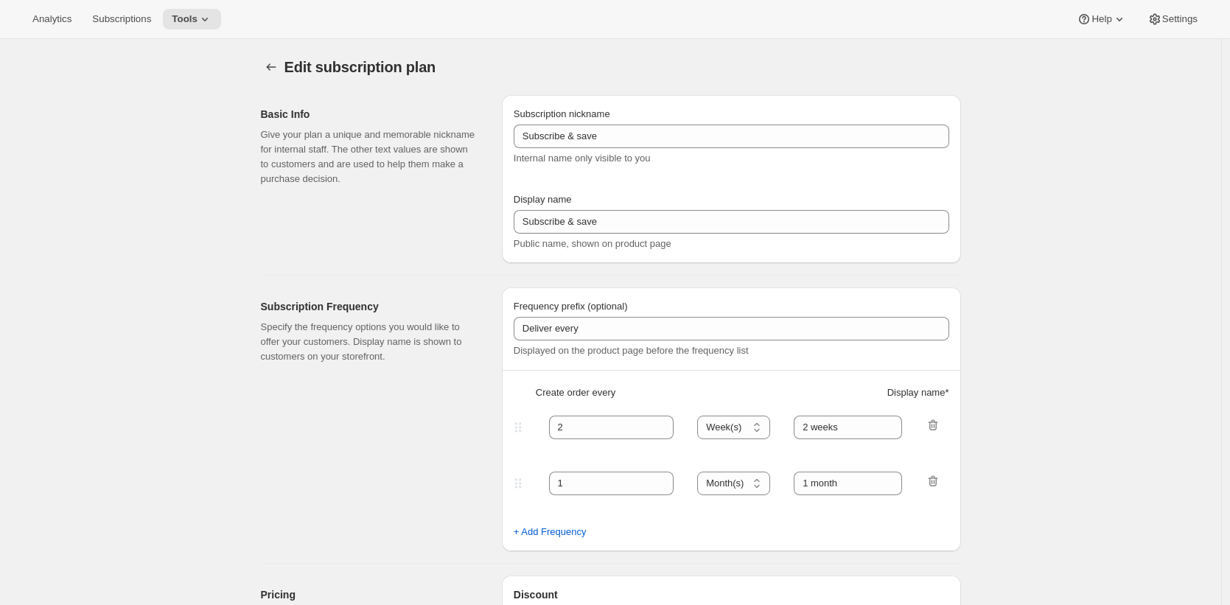
type input "Traditional Clubs - Sept & Nov Shipments"
type input "Join the club"
type input "Delivers quarterly"
type input "3"
select select "MONTH"
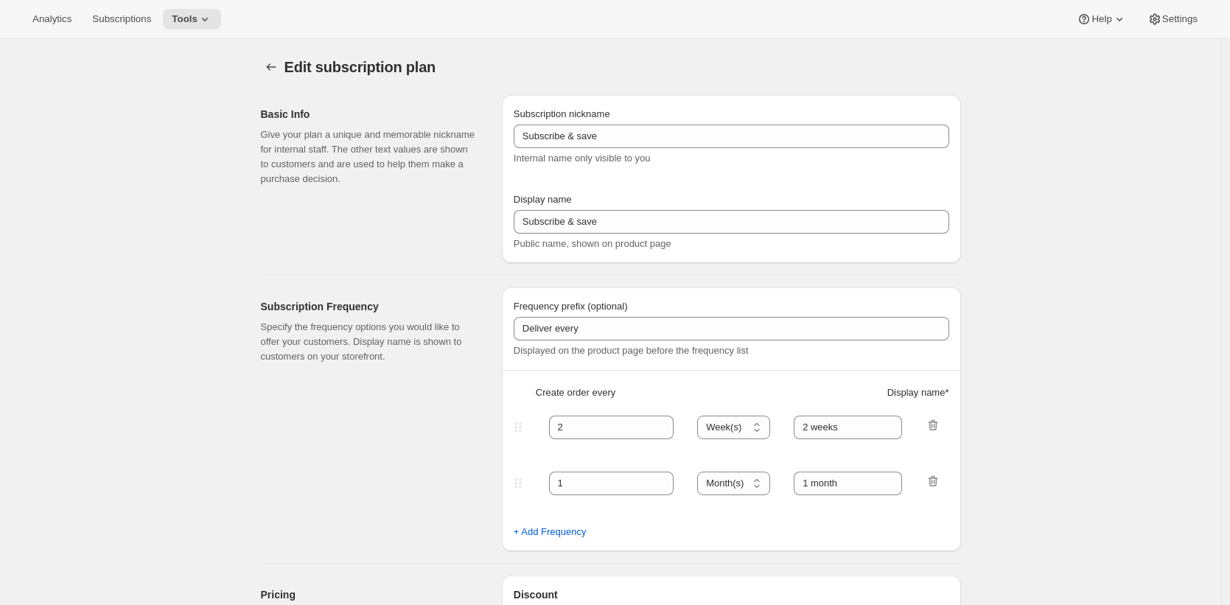
type input "(Sept, Nov)"
checkbox input "true"
select select "YEARDAY"
select select "9"
select select "10"
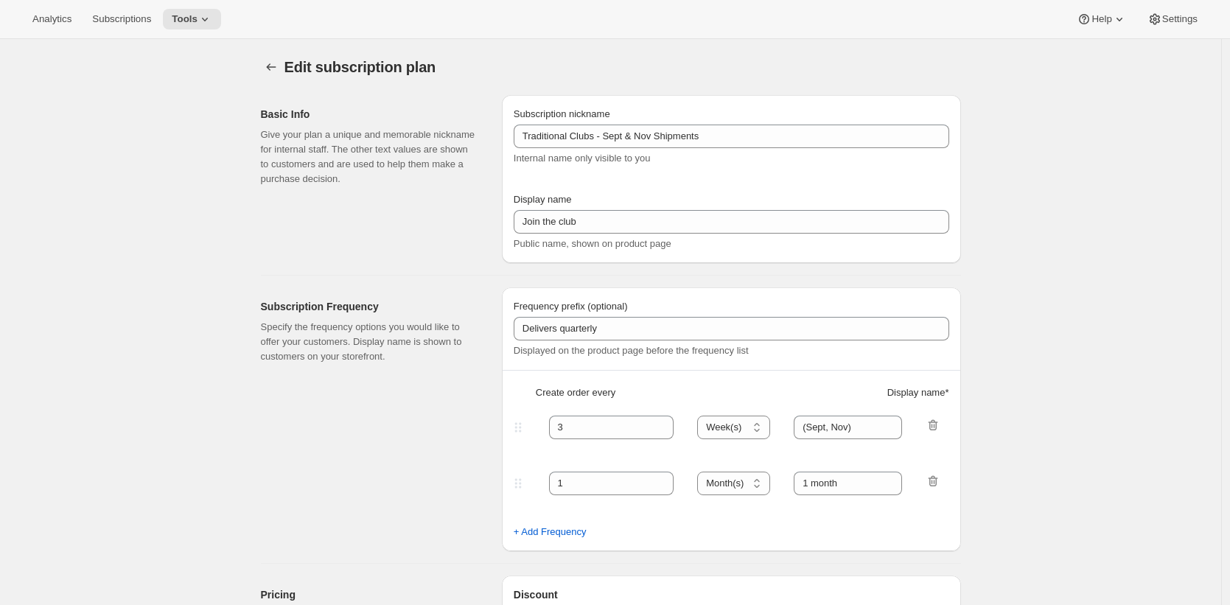
select select "11"
select select "5"
select select "2"
select select "4"
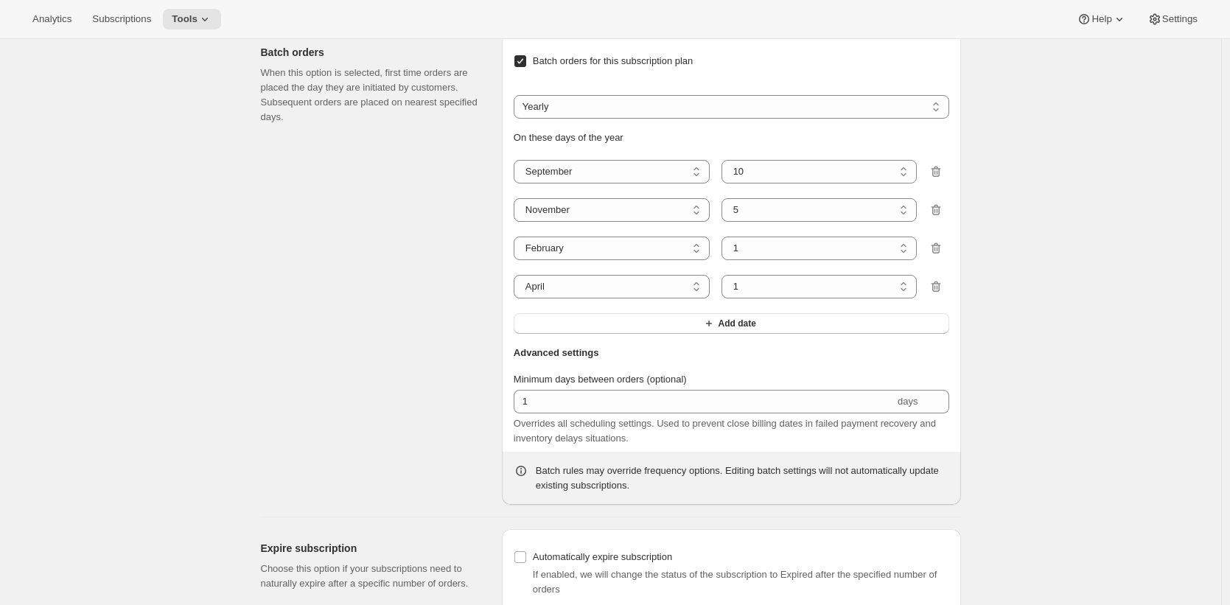
scroll to position [1835, 0]
click at [306, 192] on div "Batch orders When this option is selected, first time orders are placed the day…" at bounding box center [375, 270] width 229 height 472
click at [254, 196] on div "Batch orders When this option is selected, first time orders are placed the day…" at bounding box center [605, 263] width 712 height 483
click at [143, 31] on div "Analytics Subscriptions Tools Help Settings" at bounding box center [615, 19] width 1230 height 39
click at [150, 20] on span "Subscriptions" at bounding box center [121, 19] width 59 height 12
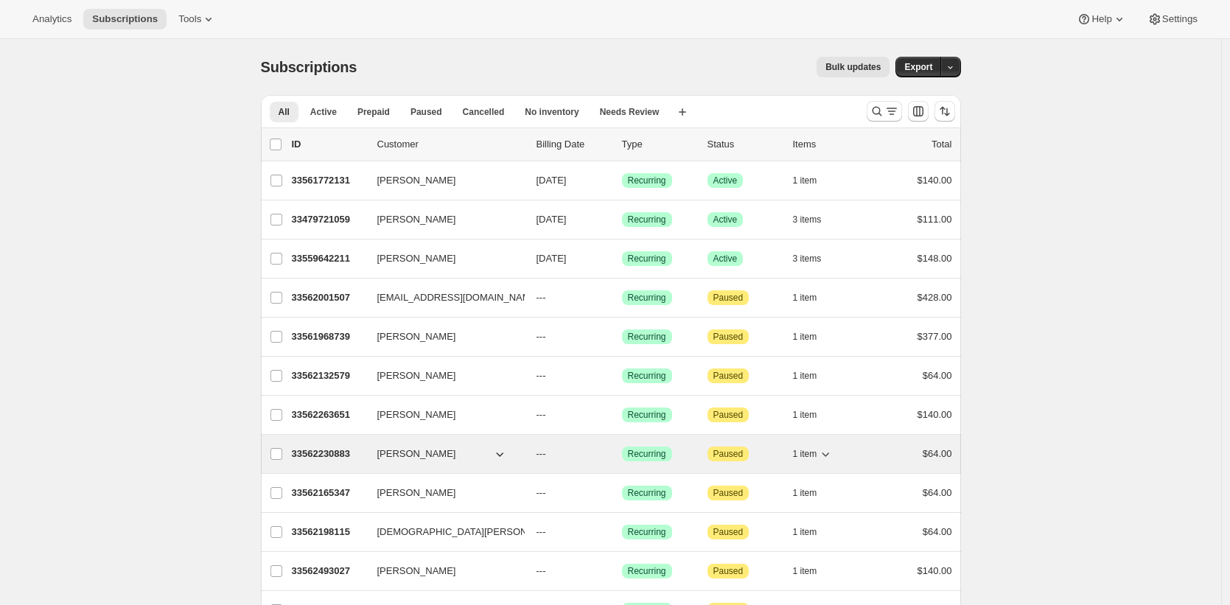
click at [336, 446] on p "33562230883" at bounding box center [329, 453] width 74 height 15
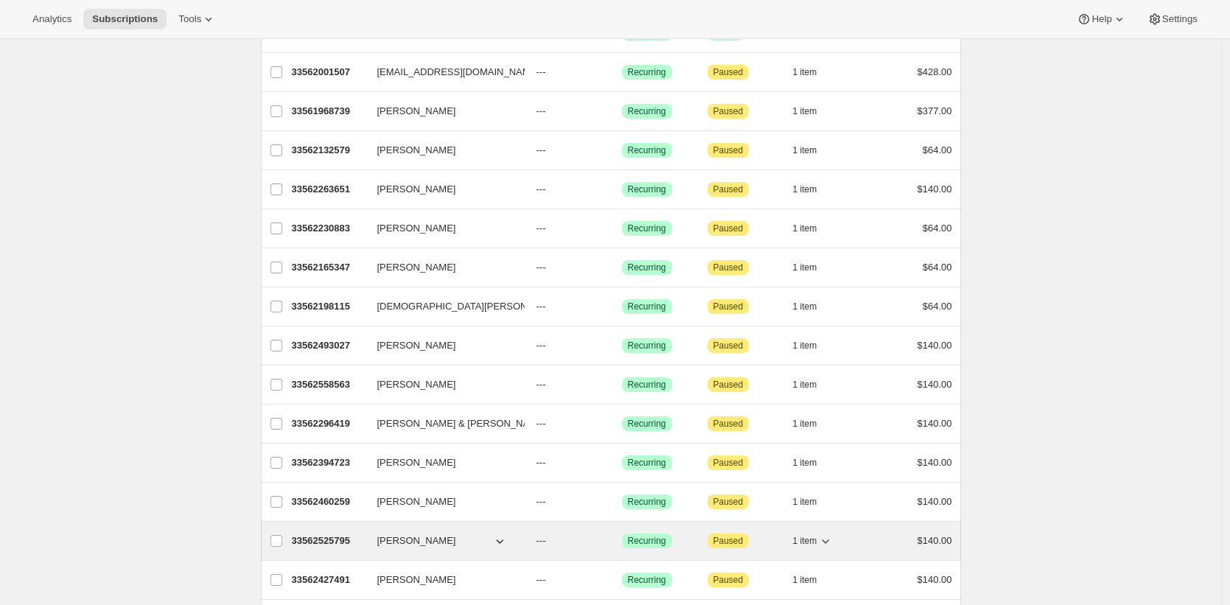
scroll to position [277, 0]
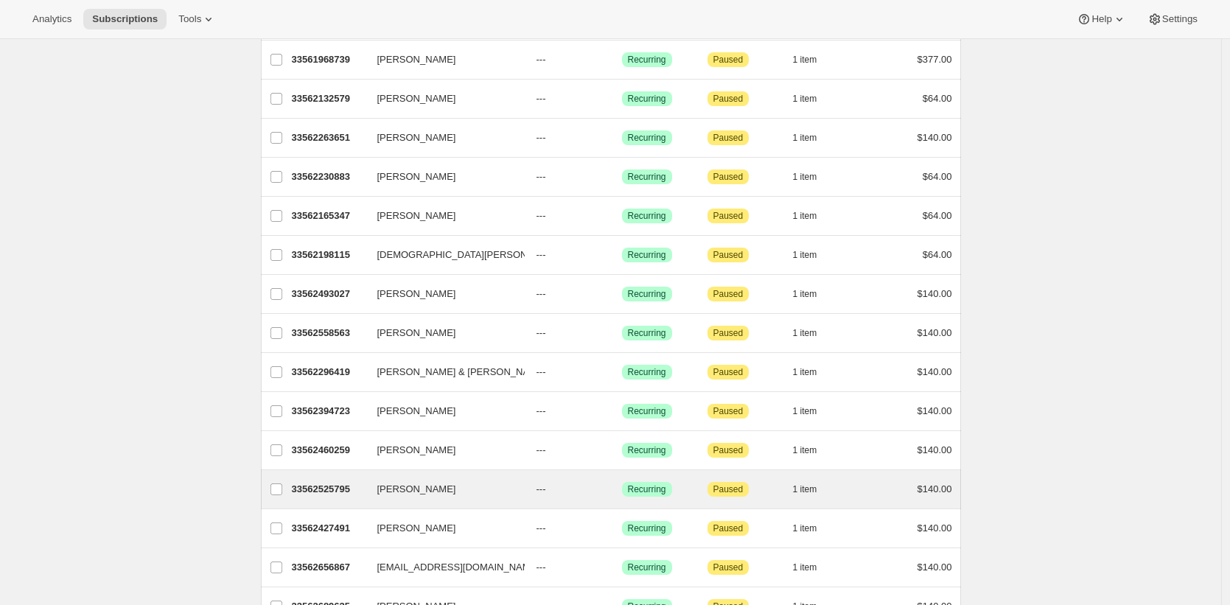
click at [325, 477] on div "Amber Frisbey 33562525795 Amber Frisbey --- Success Recurring Attention Paused …" at bounding box center [611, 489] width 700 height 38
click at [323, 488] on p "33562525795" at bounding box center [329, 489] width 74 height 15
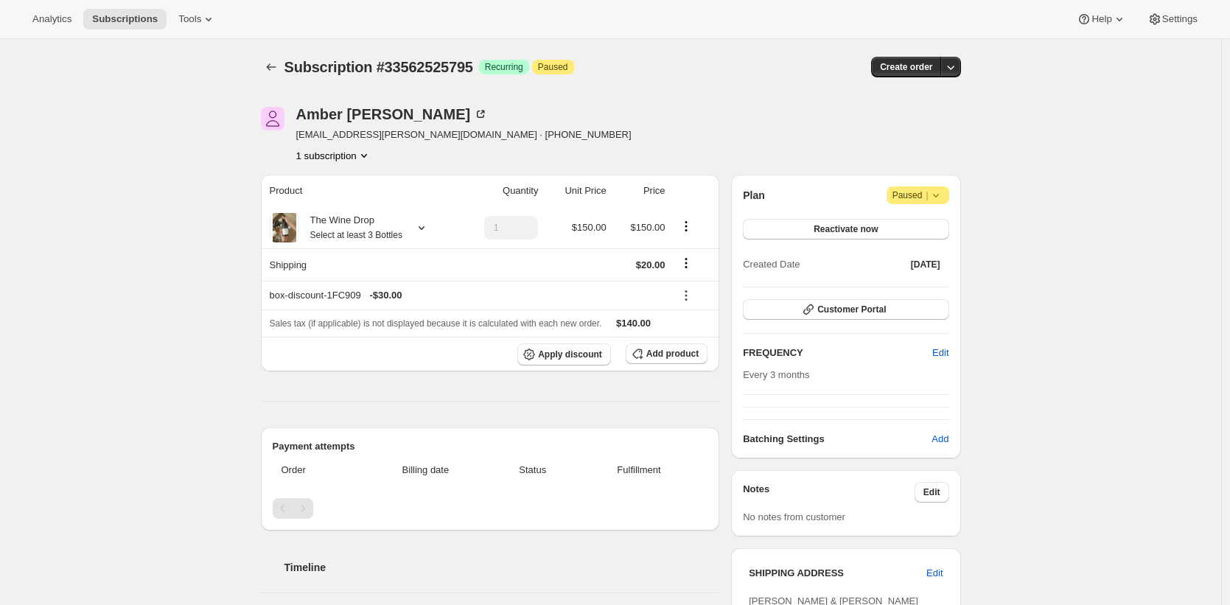
click at [603, 99] on div "Amber Frisbey amber.lemasters@gmail.com · +14197338740 1 subscription Product Q…" at bounding box center [605, 450] width 712 height 734
click at [587, 97] on div "Amber Frisbey amber.lemasters@gmail.com · +14197338740 1 subscription Product Q…" at bounding box center [605, 450] width 712 height 734
click at [191, 101] on div "Subscription #33562525795. This page is ready Subscription #33562525795 Success…" at bounding box center [610, 450] width 1221 height 822
click at [136, 37] on div "Analytics Subscriptions Tools Help Settings" at bounding box center [615, 19] width 1230 height 39
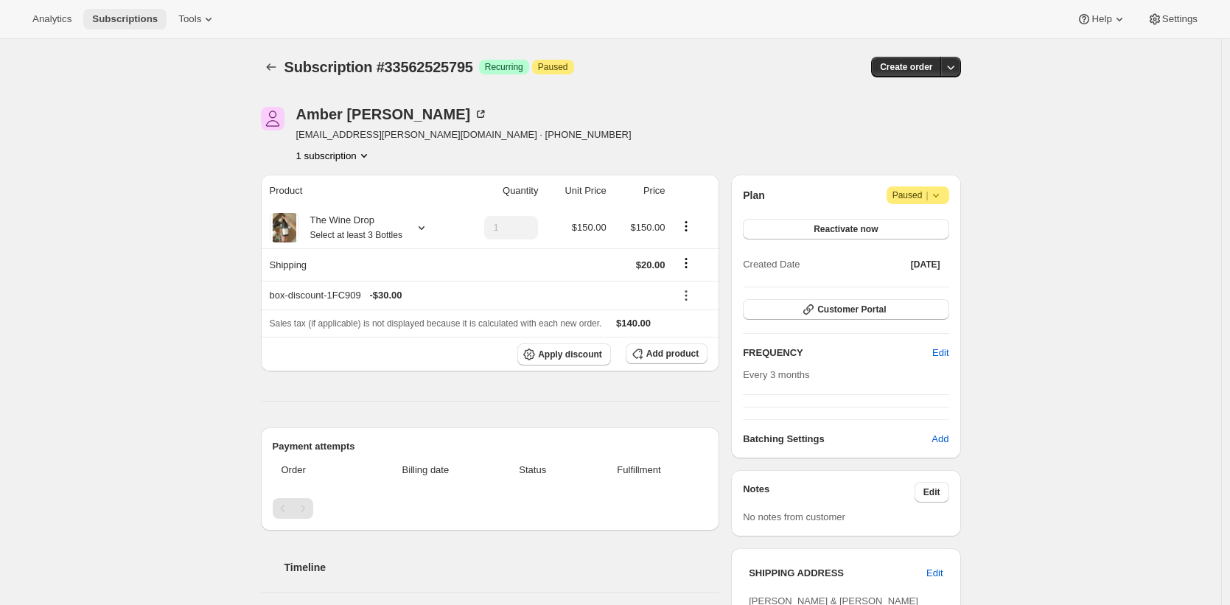
click at [139, 24] on span "Subscriptions" at bounding box center [125, 19] width 66 height 12
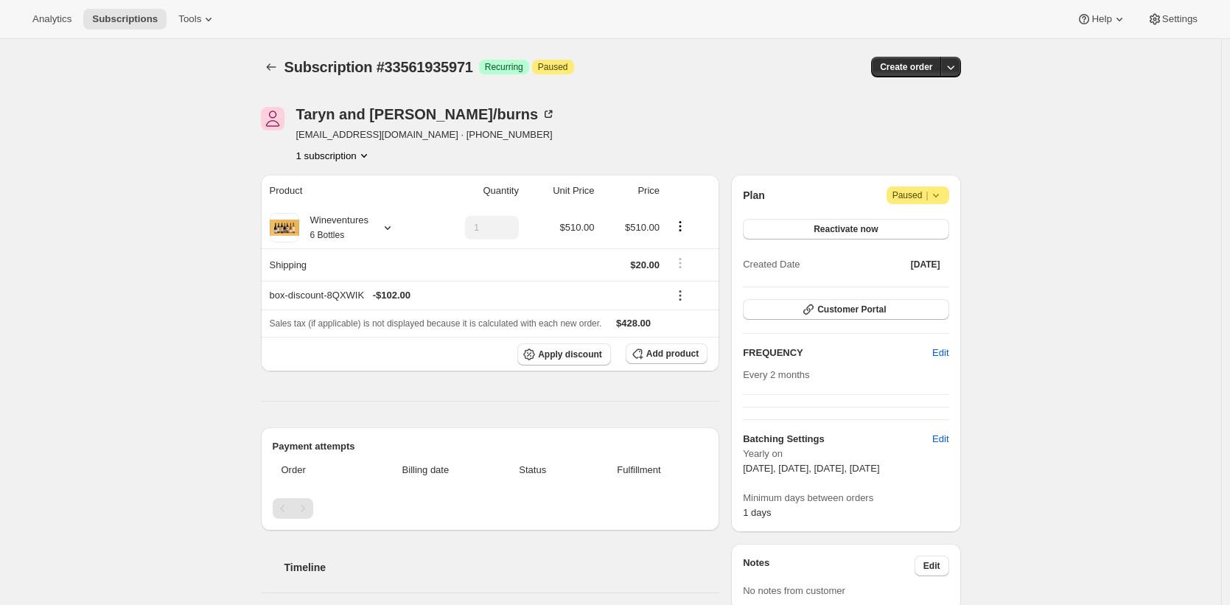
click at [245, 234] on div "Subscription #33561935971. This page is ready Subscription #33561935971 Success…" at bounding box center [610, 472] width 1221 height 866
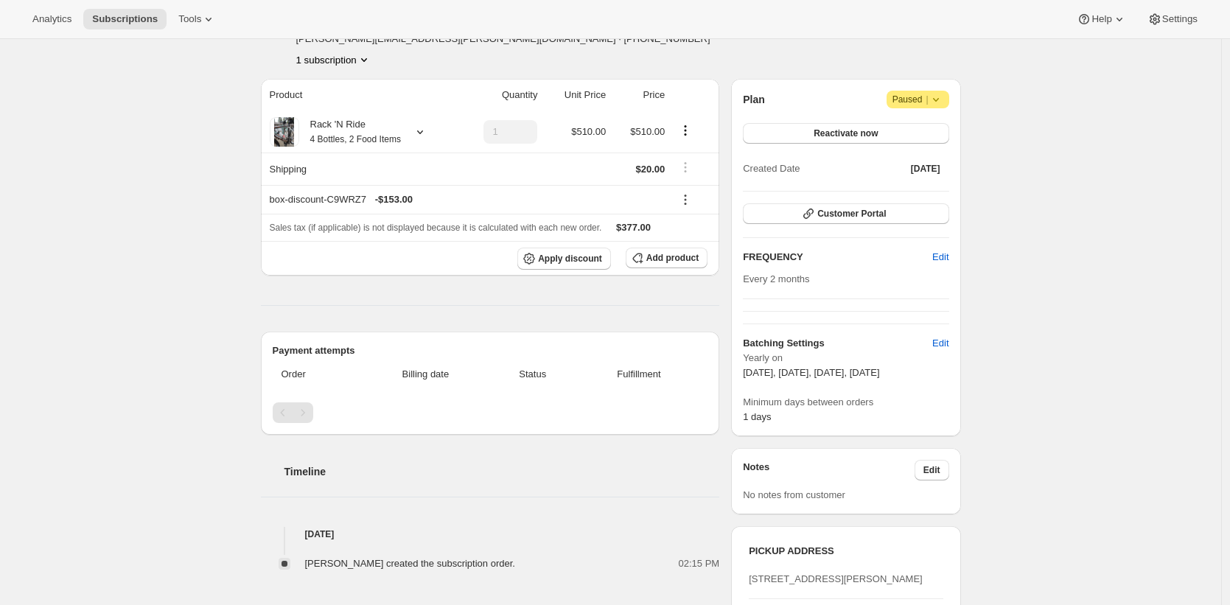
scroll to position [41, 0]
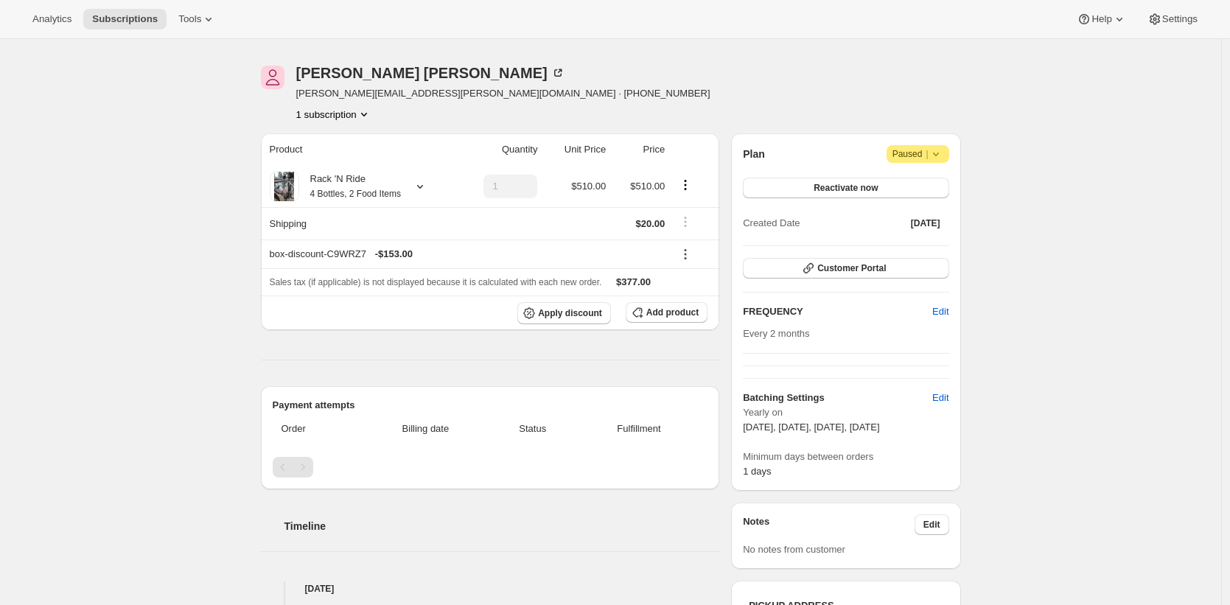
click at [259, 222] on div "[PERSON_NAME] [PERSON_NAME][EMAIL_ADDRESS][PERSON_NAME][DOMAIN_NAME] · [PHONE_N…" at bounding box center [605, 431] width 712 height 778
click at [310, 192] on div "Rack 'N Ride 4 Bottles, 2 Food Items" at bounding box center [350, 186] width 102 height 29
click at [186, 200] on div "Subscription #33561968739. This page is ready Subscription #33561968739 Success…" at bounding box center [610, 431] width 1221 height 866
click at [201, 21] on span "Tools" at bounding box center [189, 19] width 23 height 12
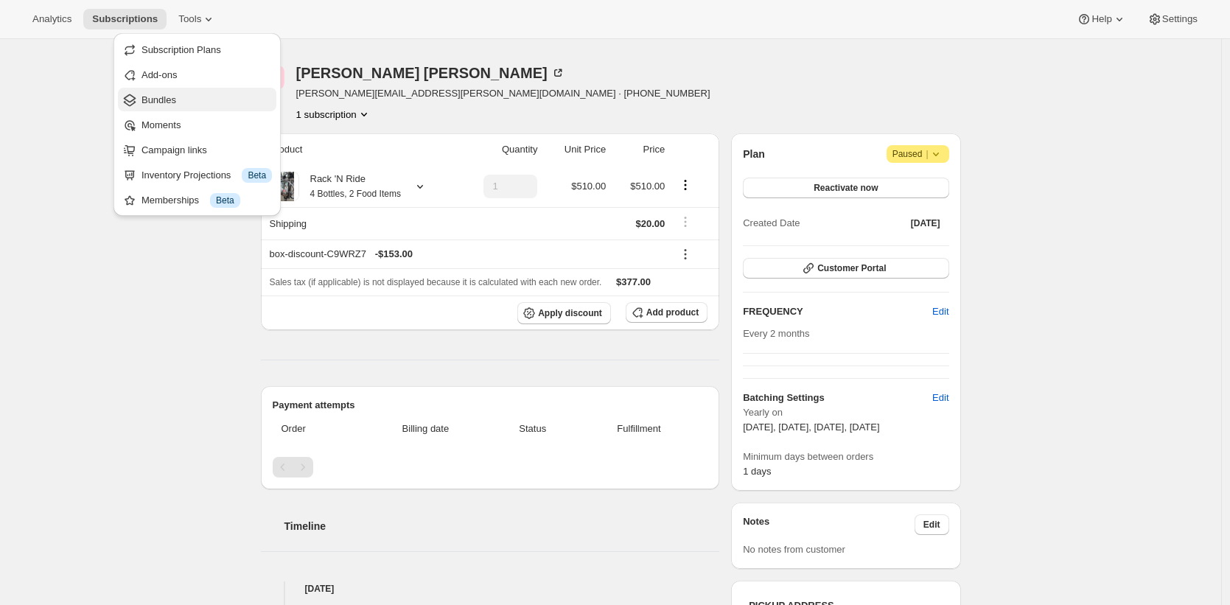
click at [195, 103] on span "Bundles" at bounding box center [206, 100] width 130 height 15
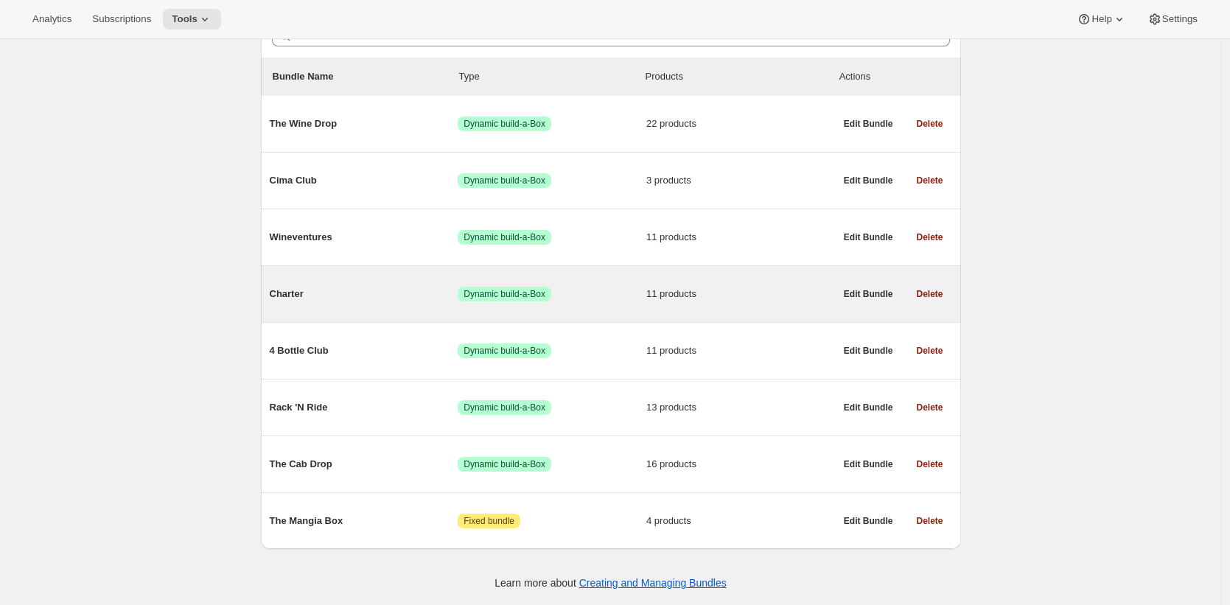
scroll to position [163, 0]
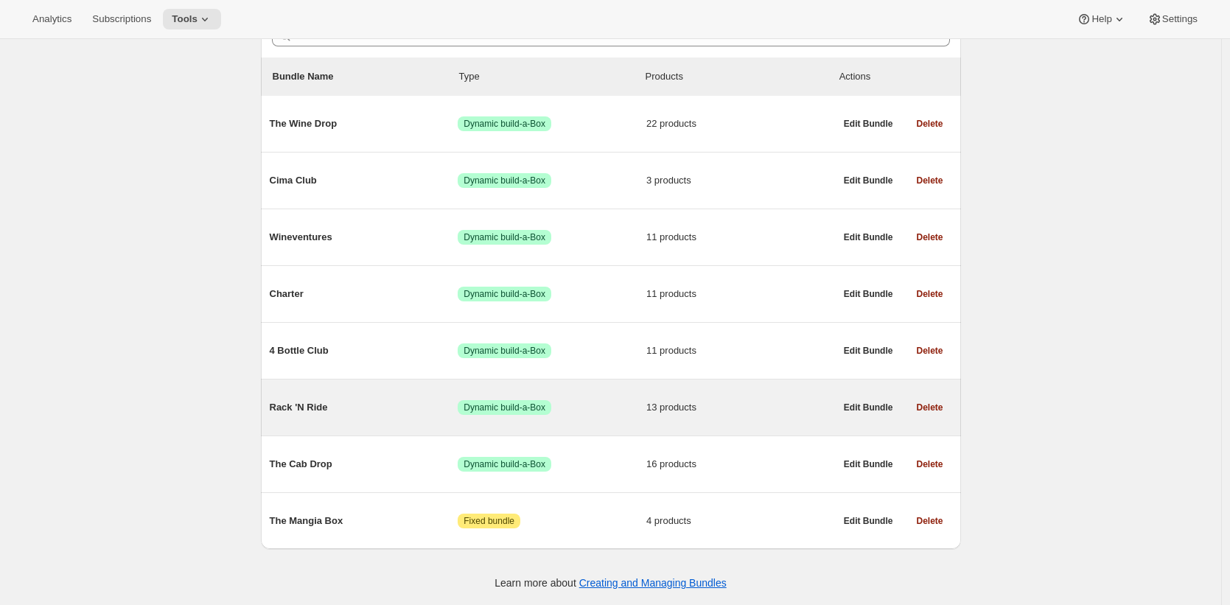
click at [398, 390] on div "Rack 'N Ride Success Dynamic build-a-Box 13 products" at bounding box center [552, 407] width 565 height 38
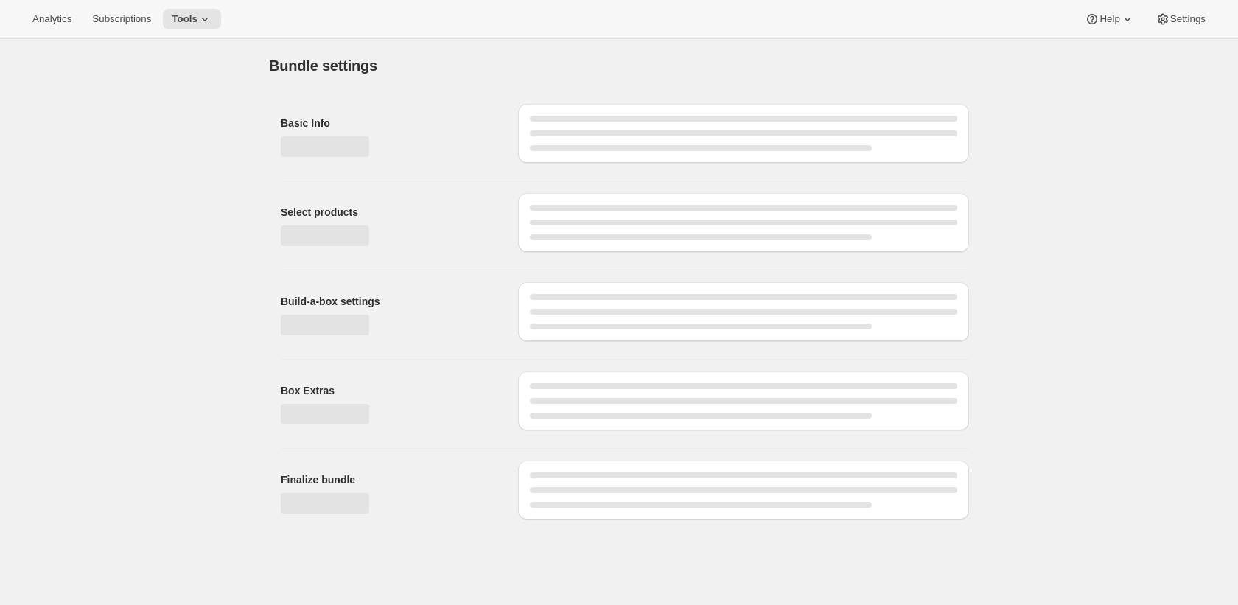
type input "Rack 'N Ride"
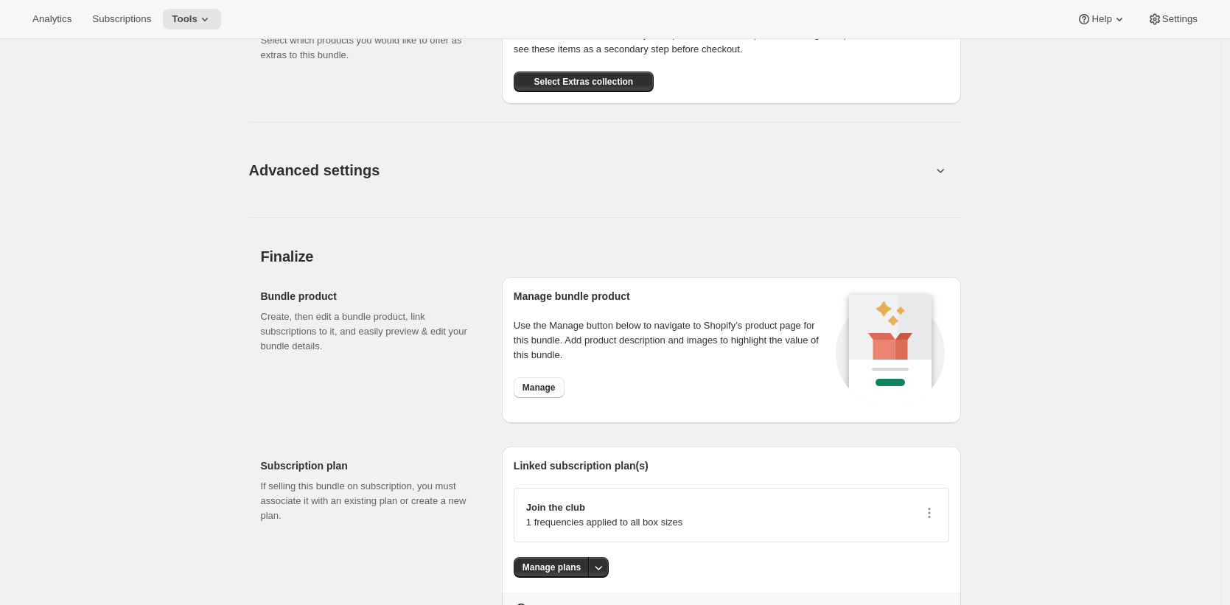
scroll to position [1960, 0]
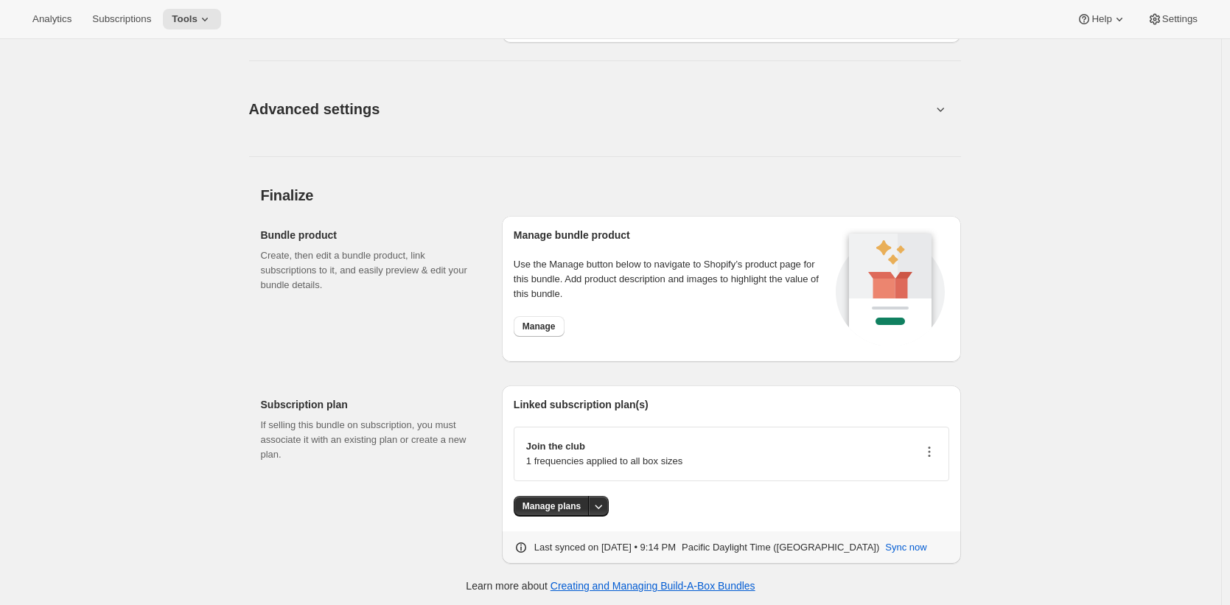
click at [931, 444] on icon "button" at bounding box center [929, 451] width 15 height 15
click at [922, 502] on span "Edit plan details" at bounding box center [910, 501] width 68 height 11
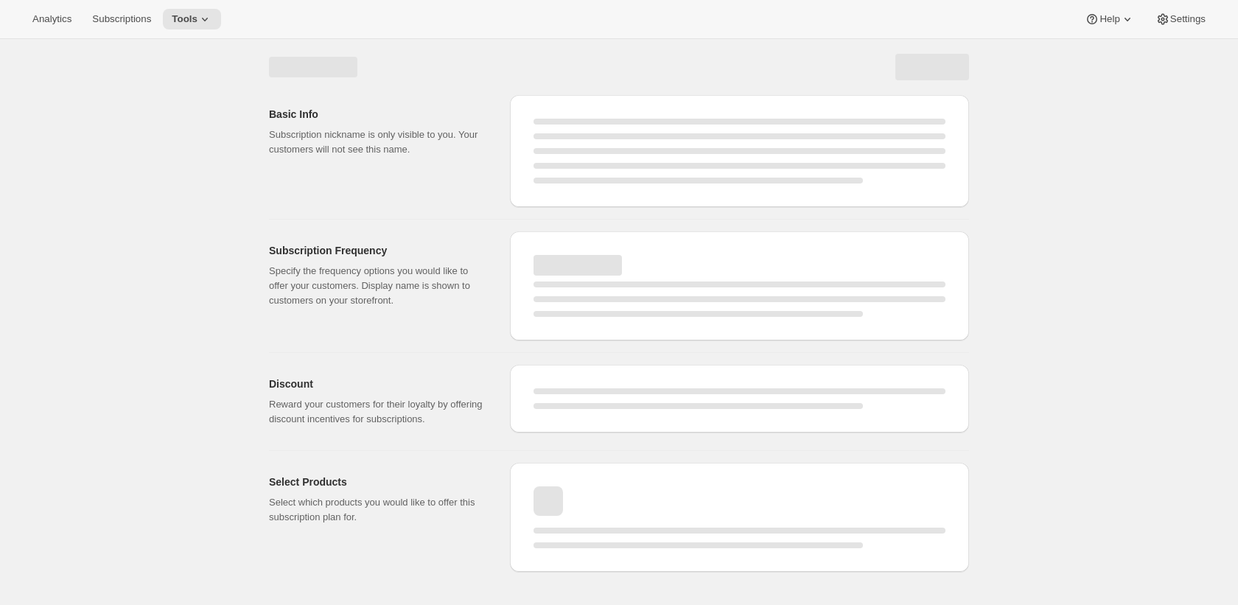
select select "WEEK"
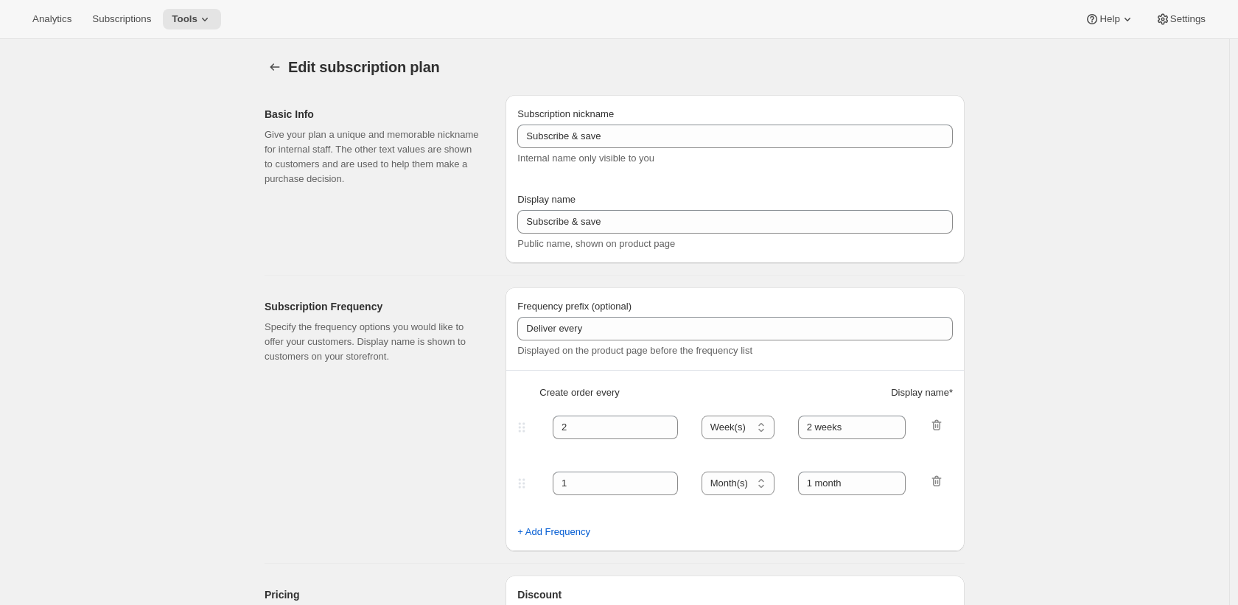
type input "Traditional Clubs - Sept & Nov Shipments"
type input "Join the club"
type input "Delivers quarterly"
type input "3"
select select "MONTH"
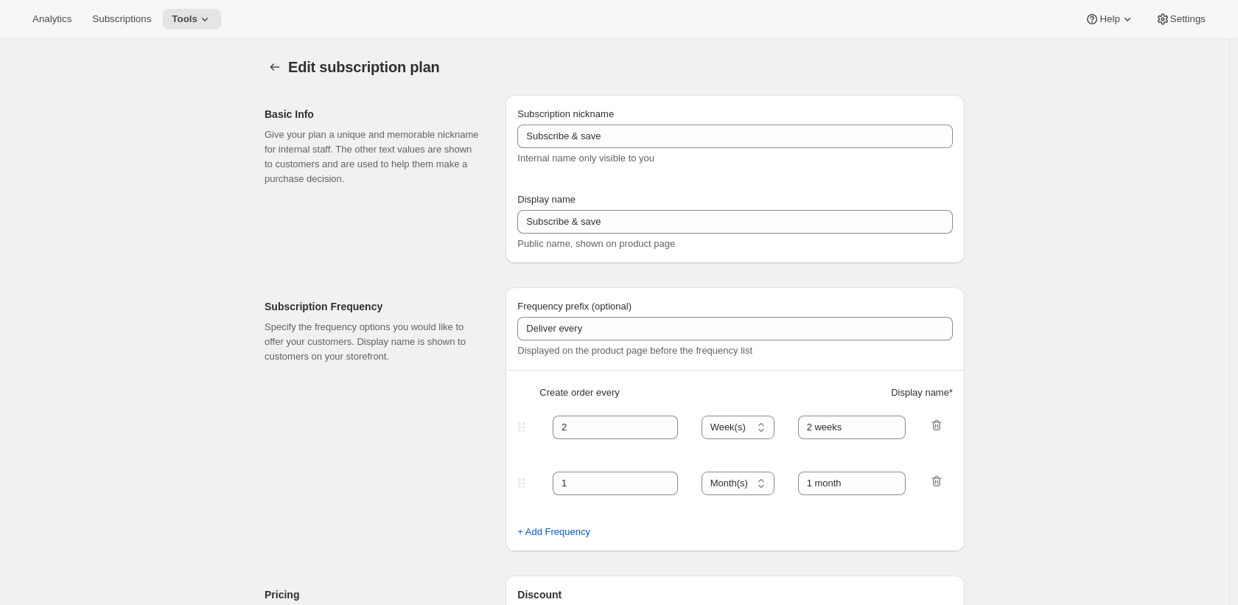
type input "(Sept, Nov)"
checkbox input "true"
select select "YEARDAY"
select select "9"
select select "10"
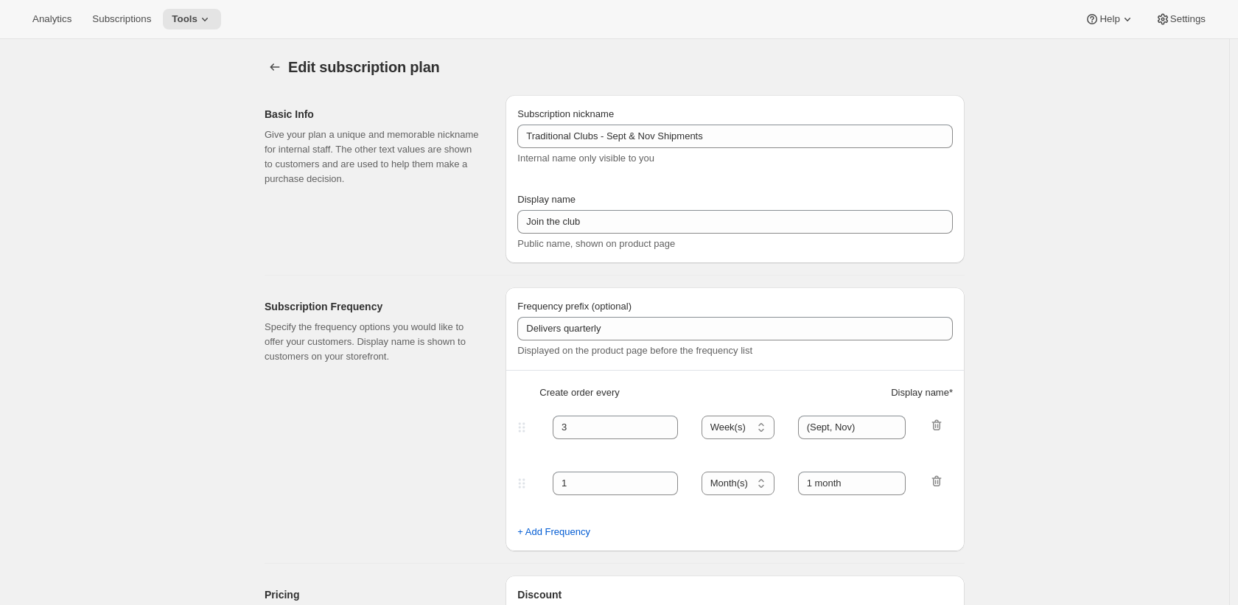
select select "11"
select select "5"
select select "2"
select select "4"
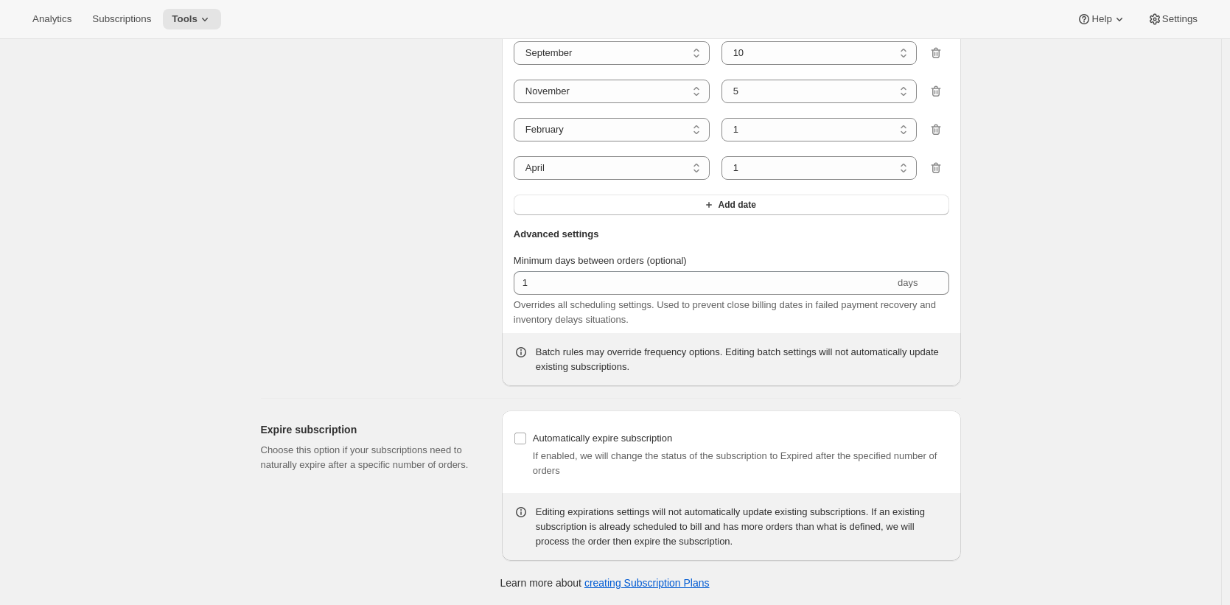
scroll to position [1966, 0]
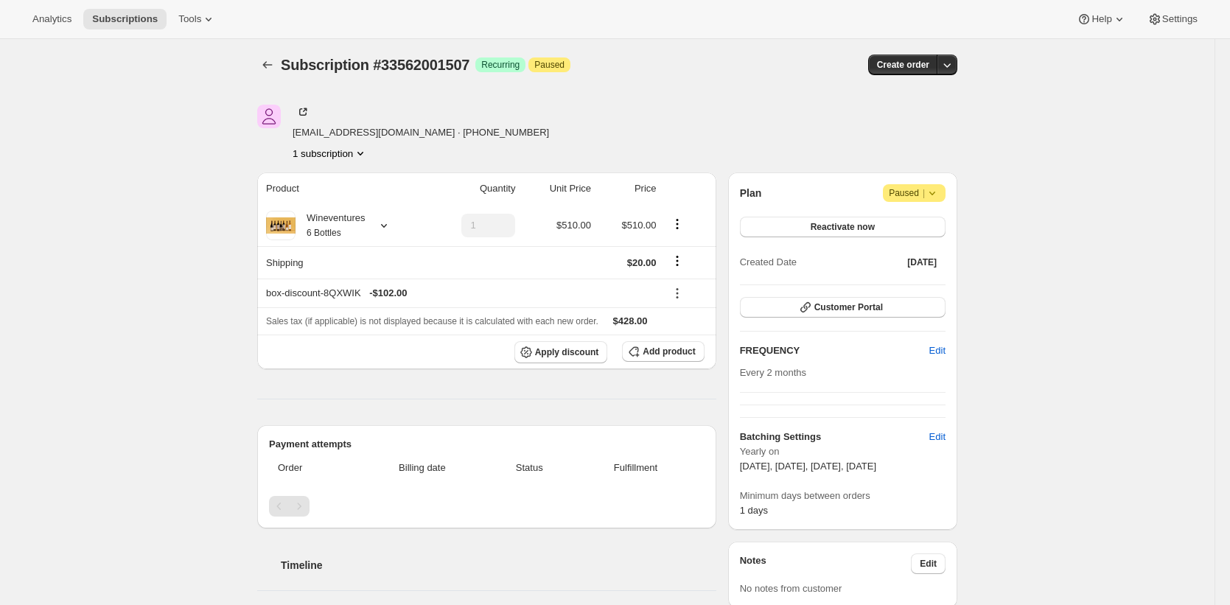
scroll to position [3, 0]
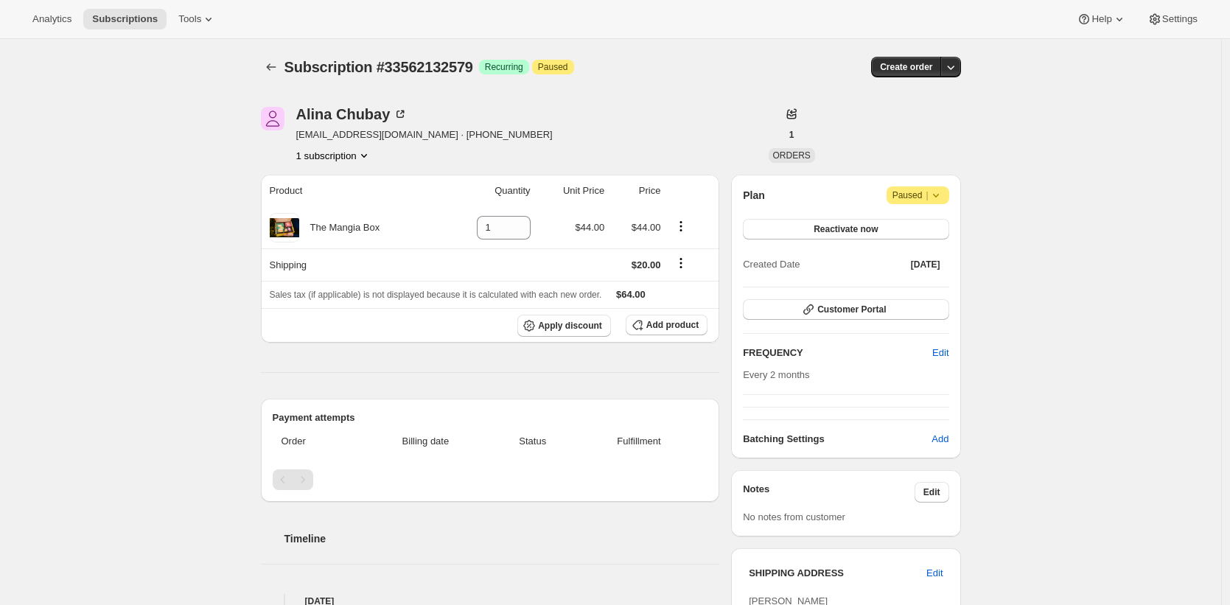
click at [709, 131] on div "[PERSON_NAME] [EMAIL_ADDRESS][DOMAIN_NAME] · [PHONE_NUMBER] 1 subscription" at bounding box center [506, 135] width 490 height 56
click at [374, 228] on div "The Mangia Box" at bounding box center [339, 227] width 81 height 15
drag, startPoint x: 374, startPoint y: 228, endPoint x: 326, endPoint y: 229, distance: 47.9
click at [326, 229] on div "The Mangia Box" at bounding box center [339, 227] width 81 height 15
copy div "The Mangia Box"
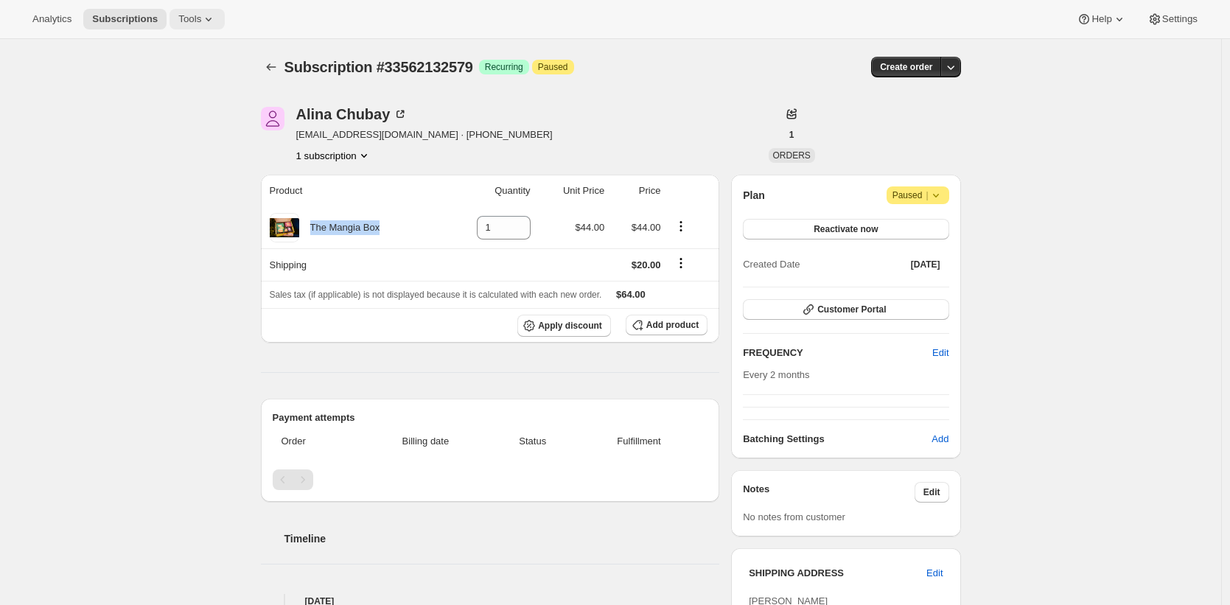
click at [209, 26] on icon at bounding box center [208, 19] width 15 height 15
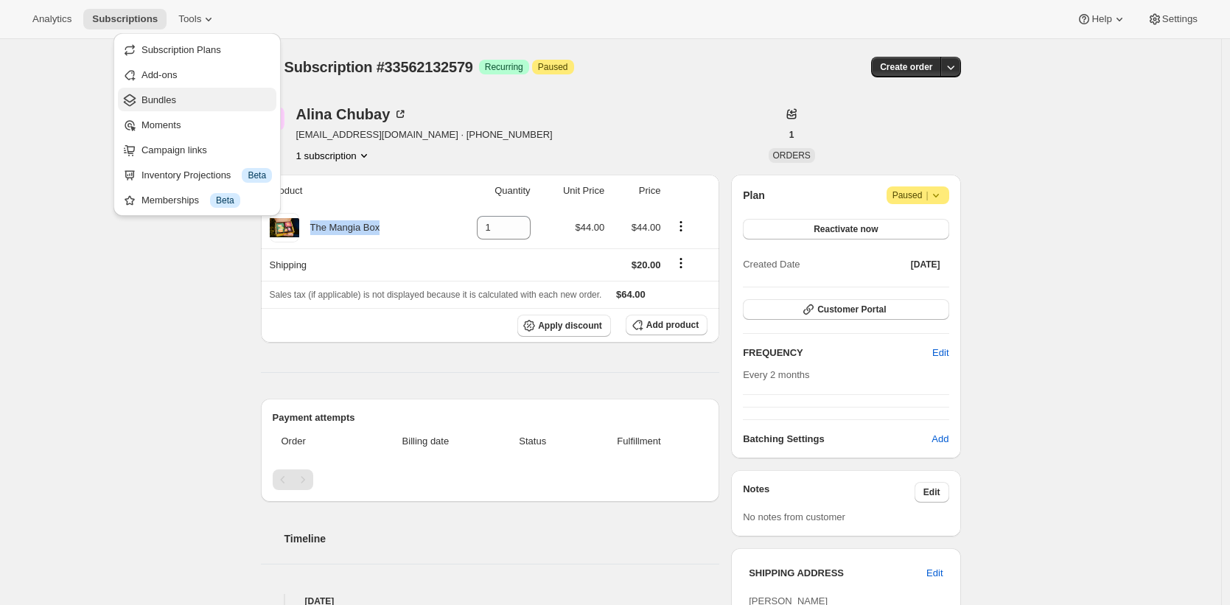
click at [189, 99] on span "Bundles" at bounding box center [206, 100] width 130 height 15
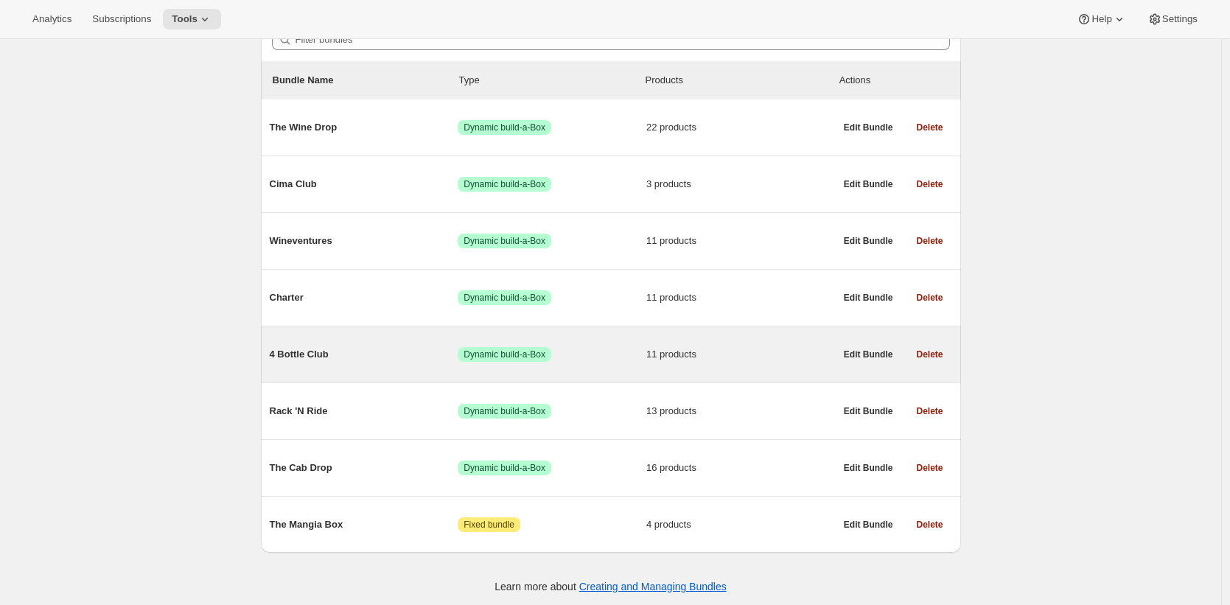
scroll to position [163, 0]
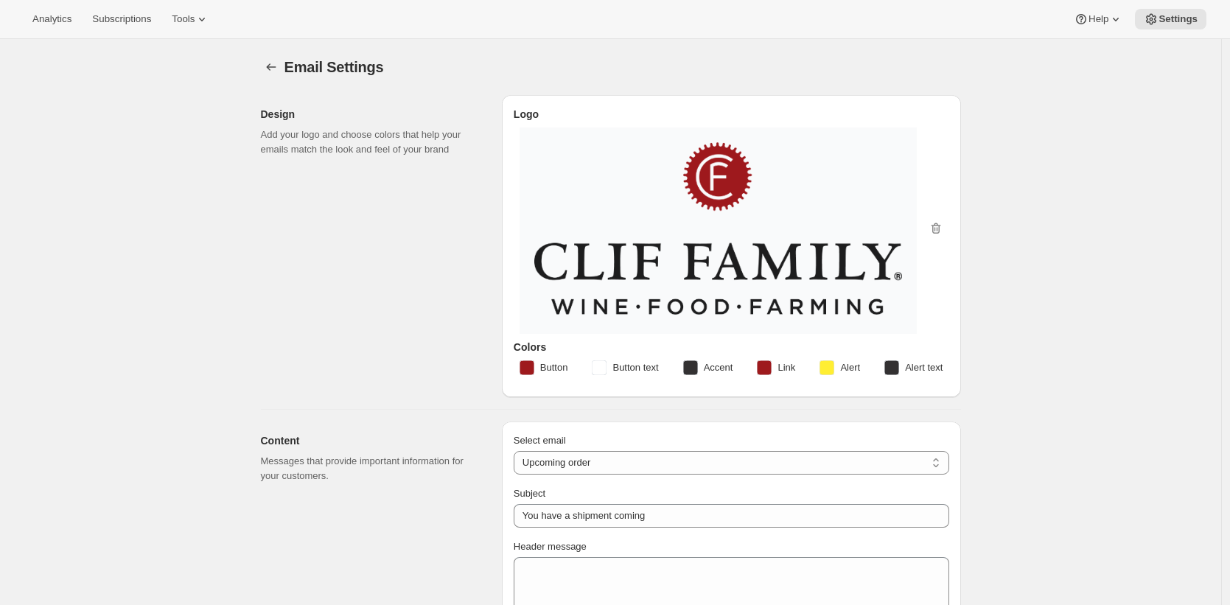
select select "subscriptionMessage"
select select "7"
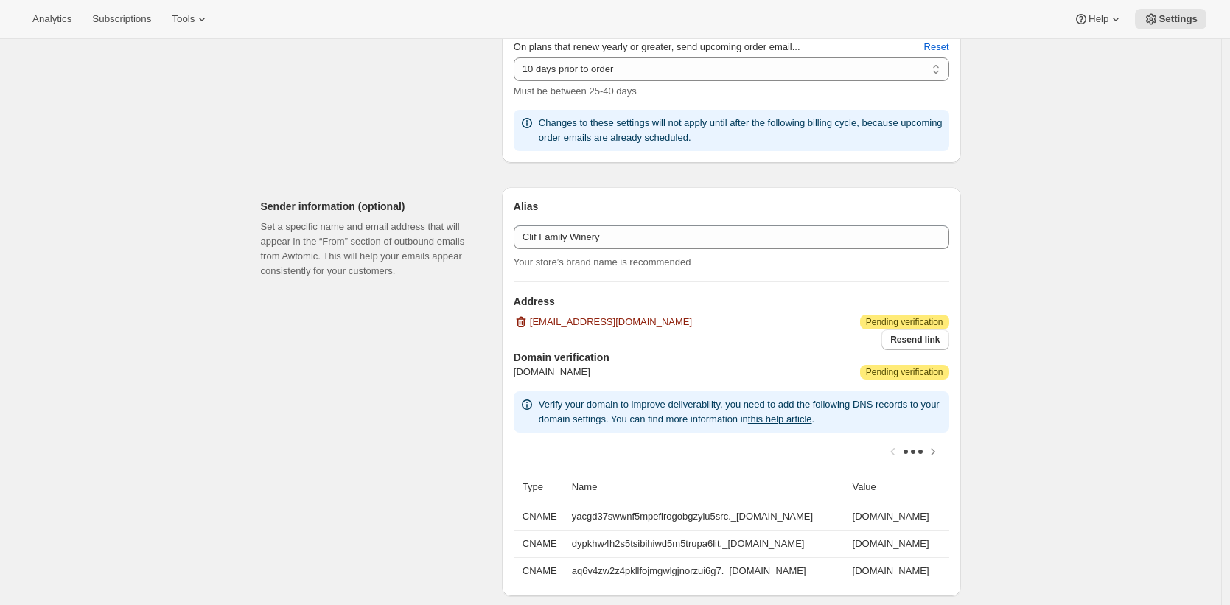
click at [144, 9] on button "Subscriptions" at bounding box center [121, 19] width 77 height 21
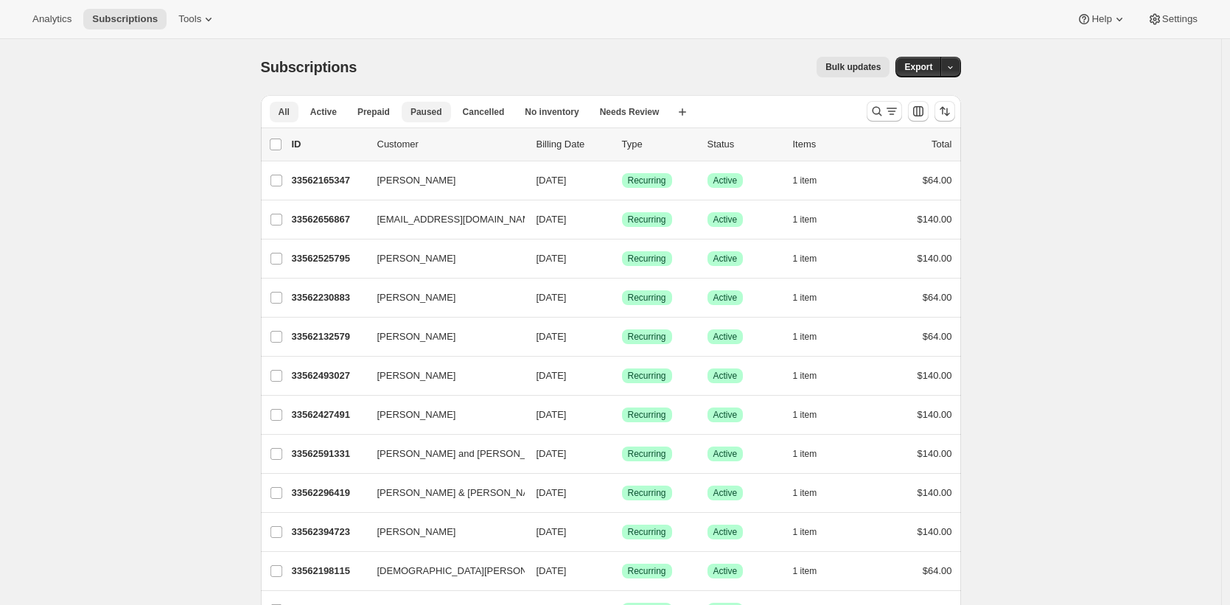
click at [433, 110] on span "Paused" at bounding box center [426, 112] width 32 height 12
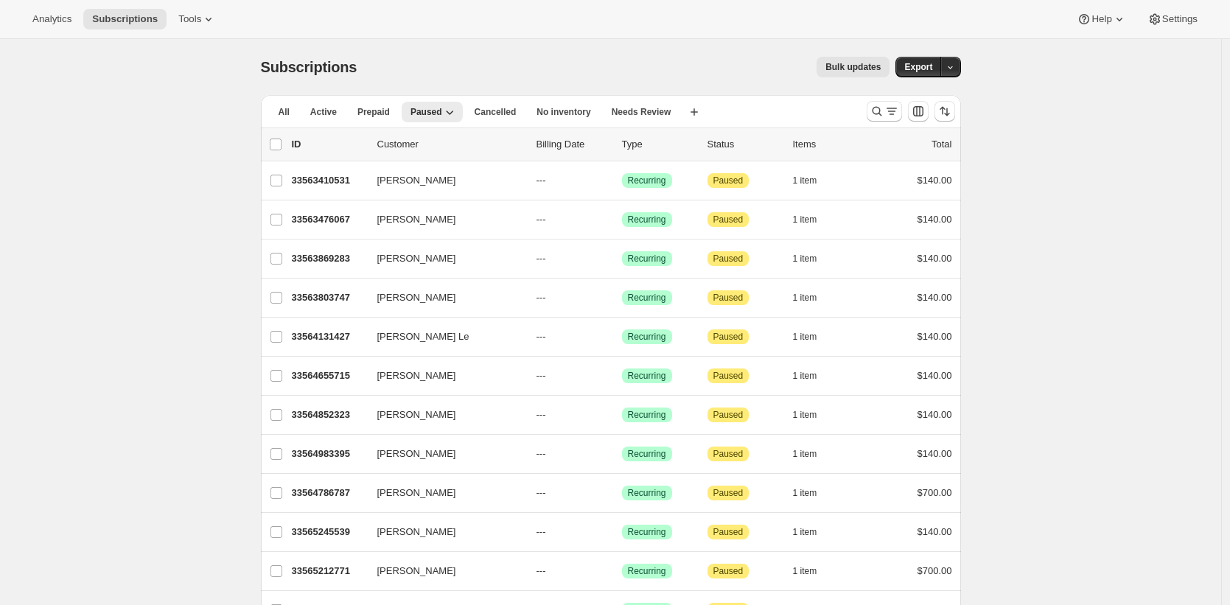
scroll to position [1602, 0]
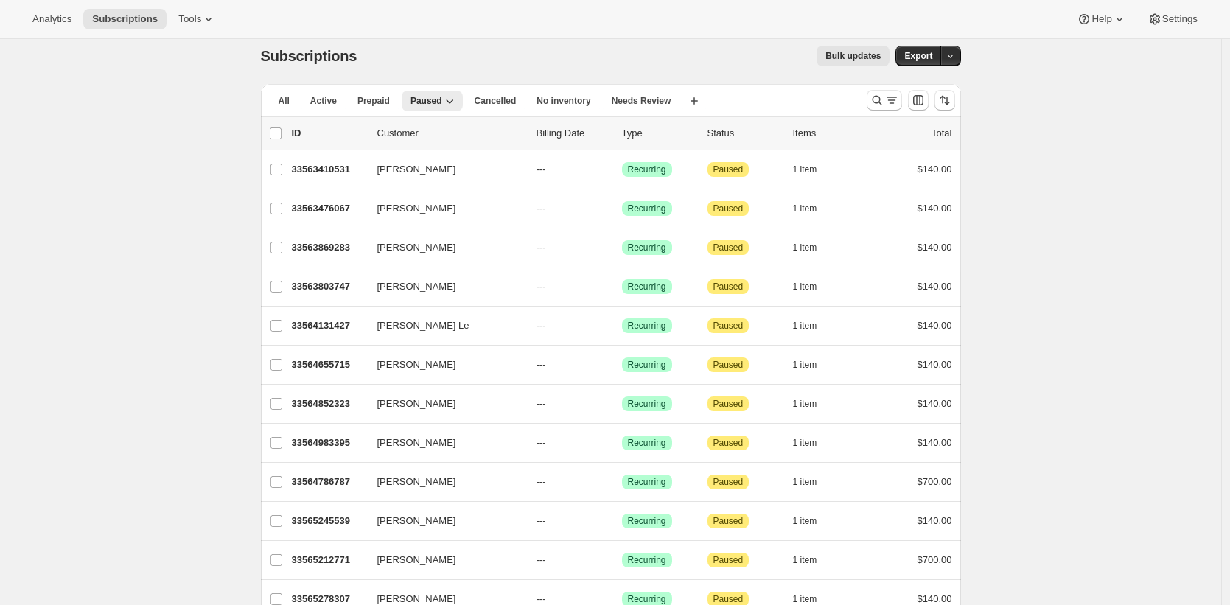
scroll to position [1602, 0]
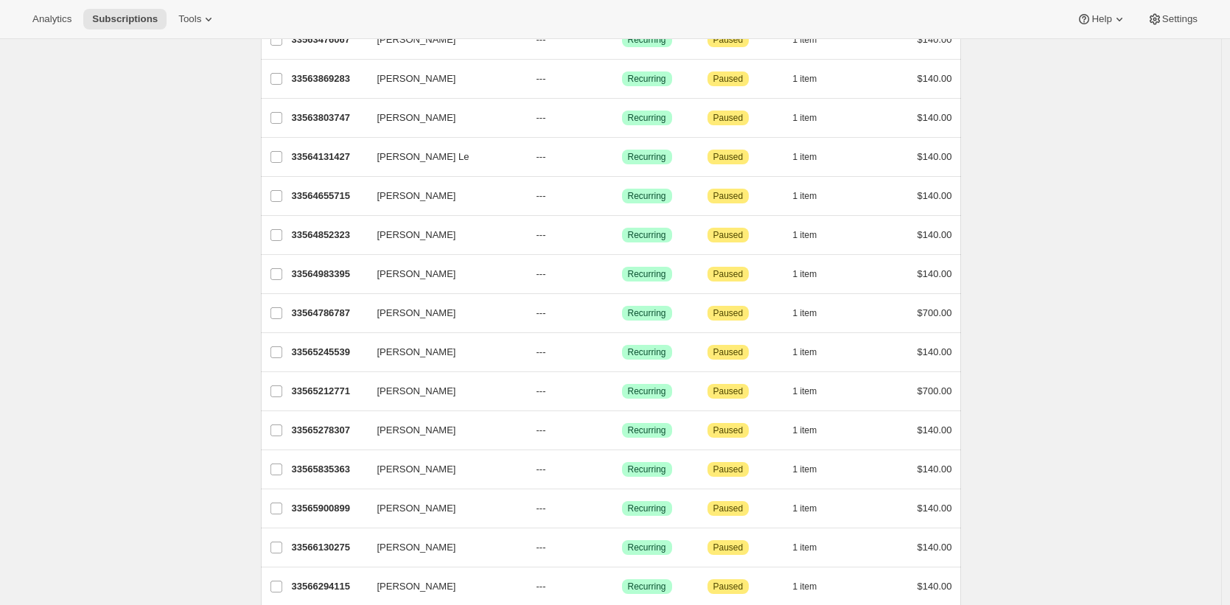
scroll to position [0, 0]
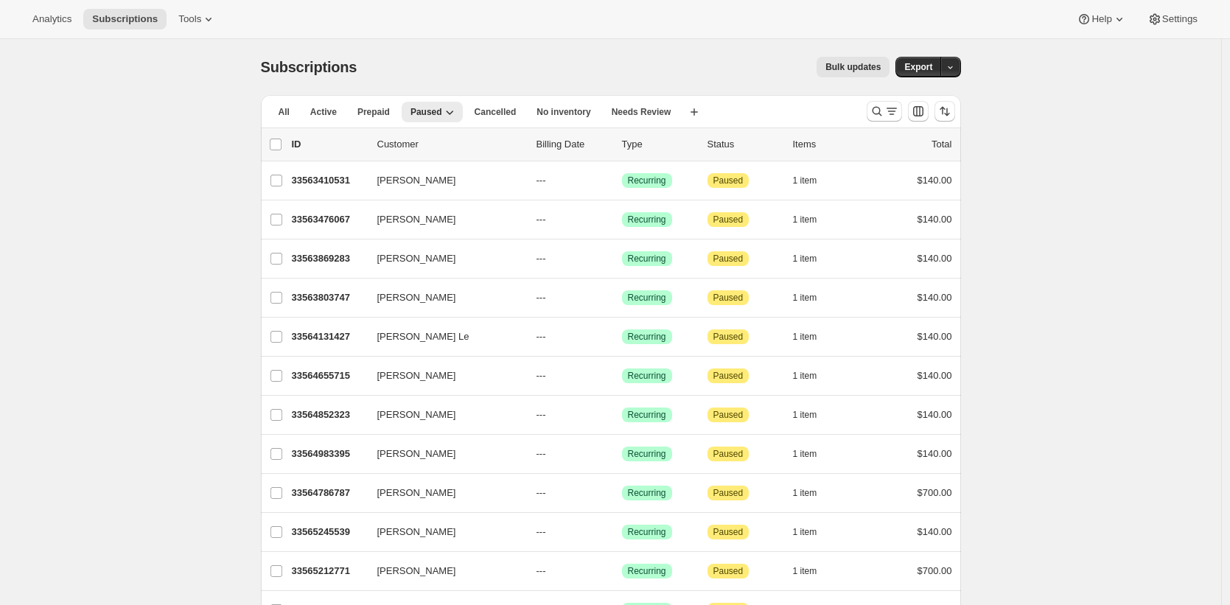
drag, startPoint x: 214, startPoint y: 164, endPoint x: 216, endPoint y: 172, distance: 7.7
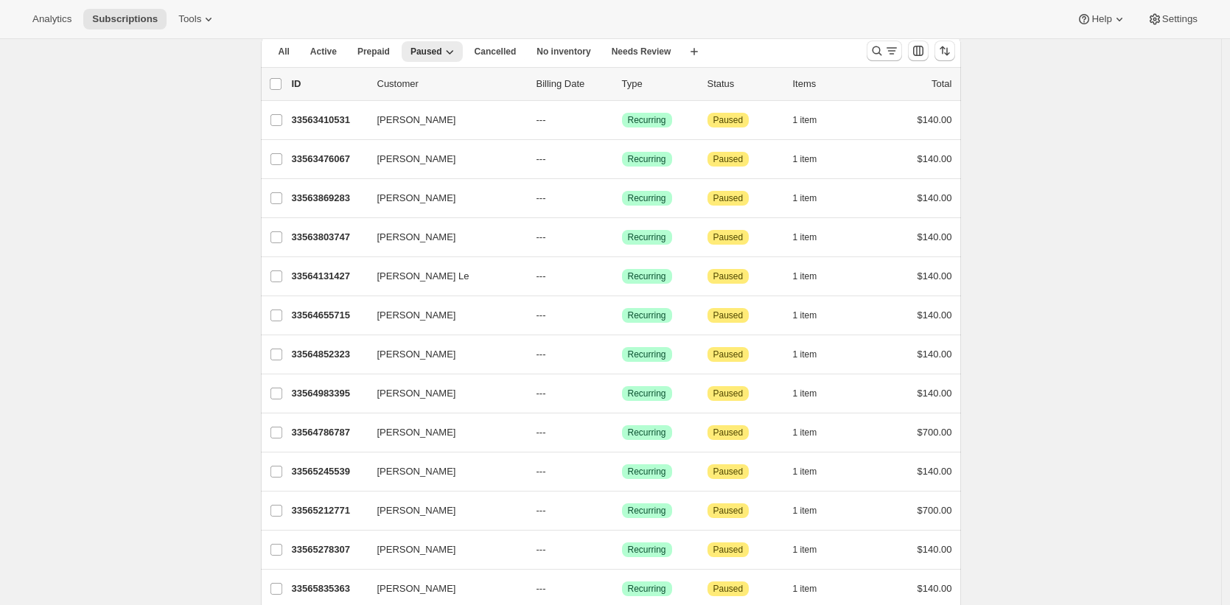
scroll to position [1602, 0]
